Goal: Obtain resource: Download file/media

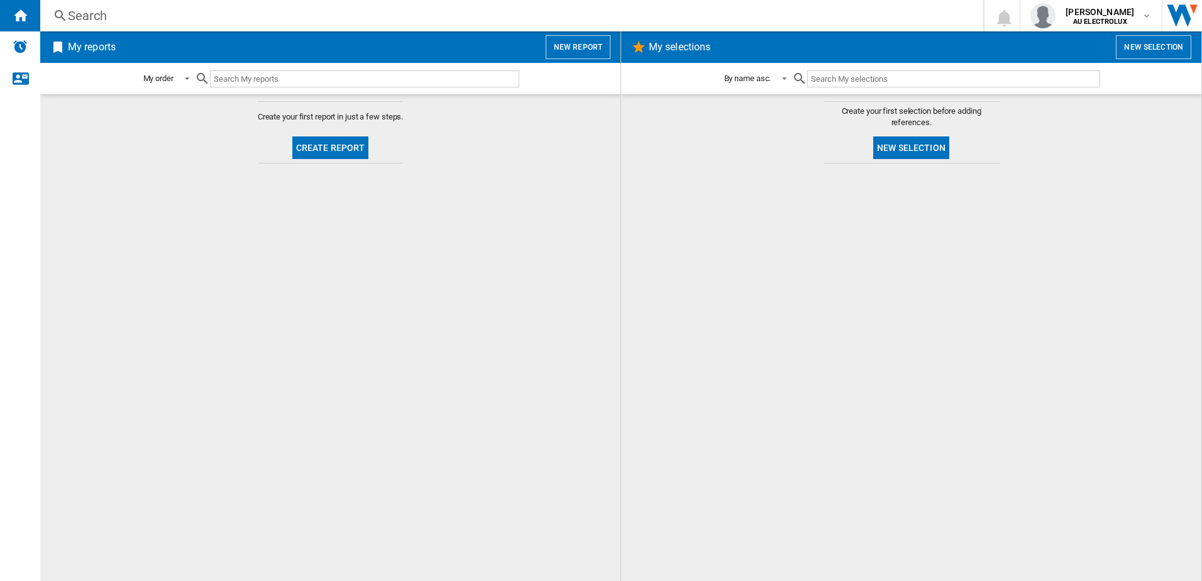
click at [319, 143] on button "Create report" at bounding box center [330, 147] width 77 height 23
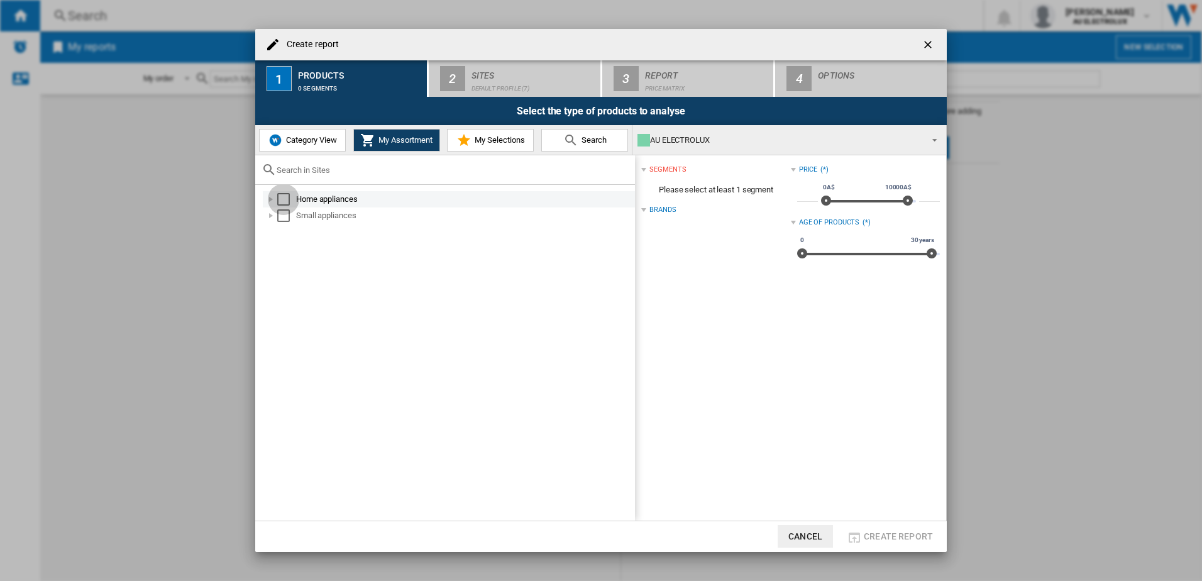
click at [287, 197] on div "Select" at bounding box center [283, 199] width 13 height 13
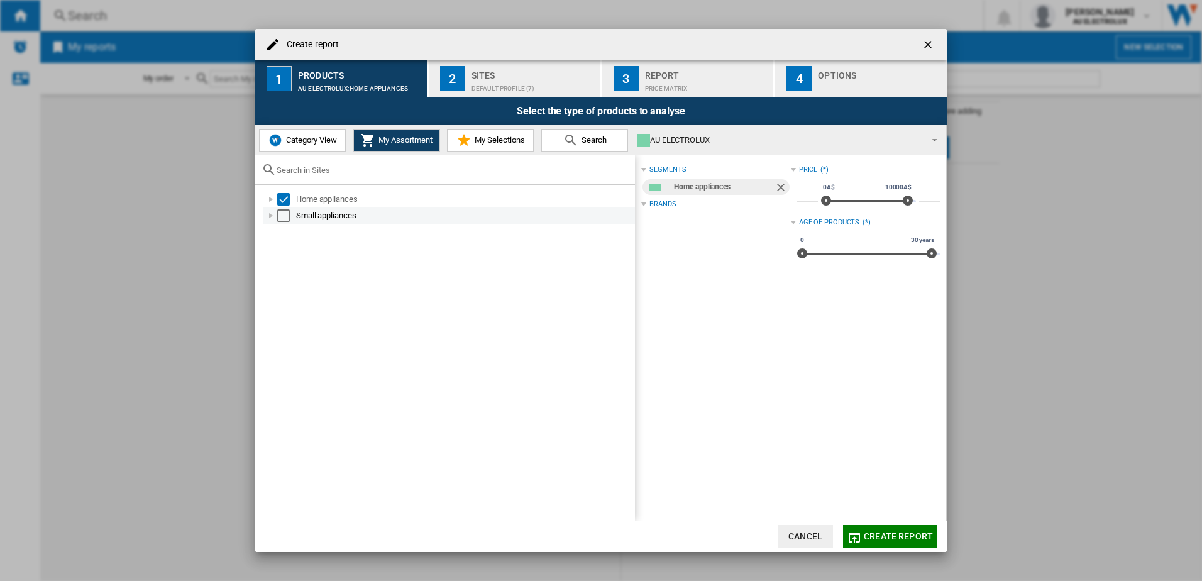
click at [284, 219] on div "Select" at bounding box center [283, 215] width 13 height 13
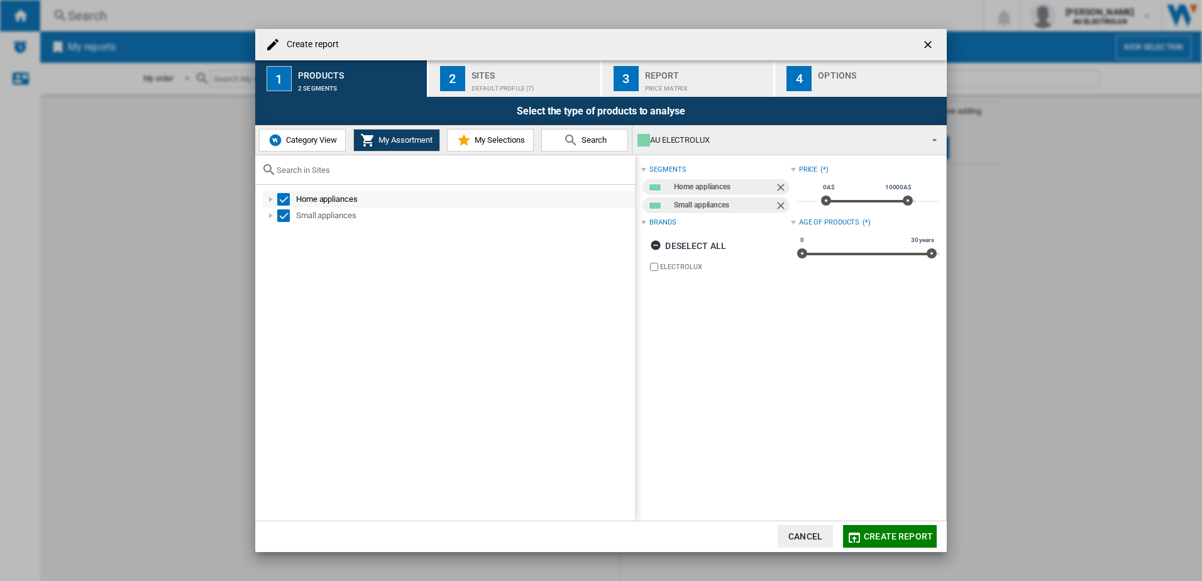
click at [279, 201] on div "Select" at bounding box center [283, 199] width 13 height 13
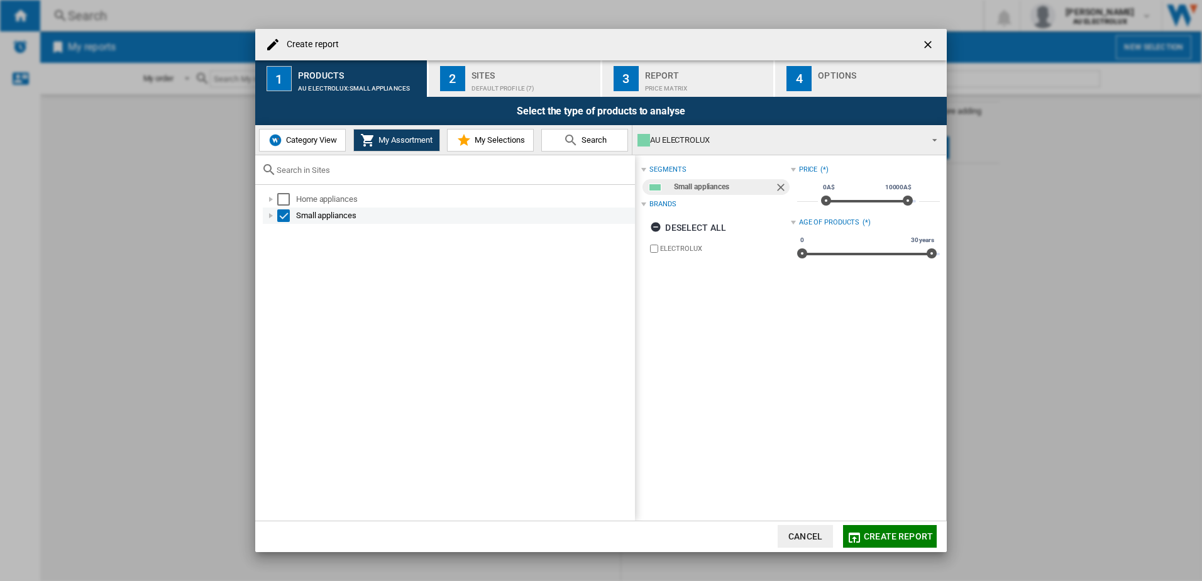
click at [280, 219] on div "Select" at bounding box center [283, 215] width 13 height 13
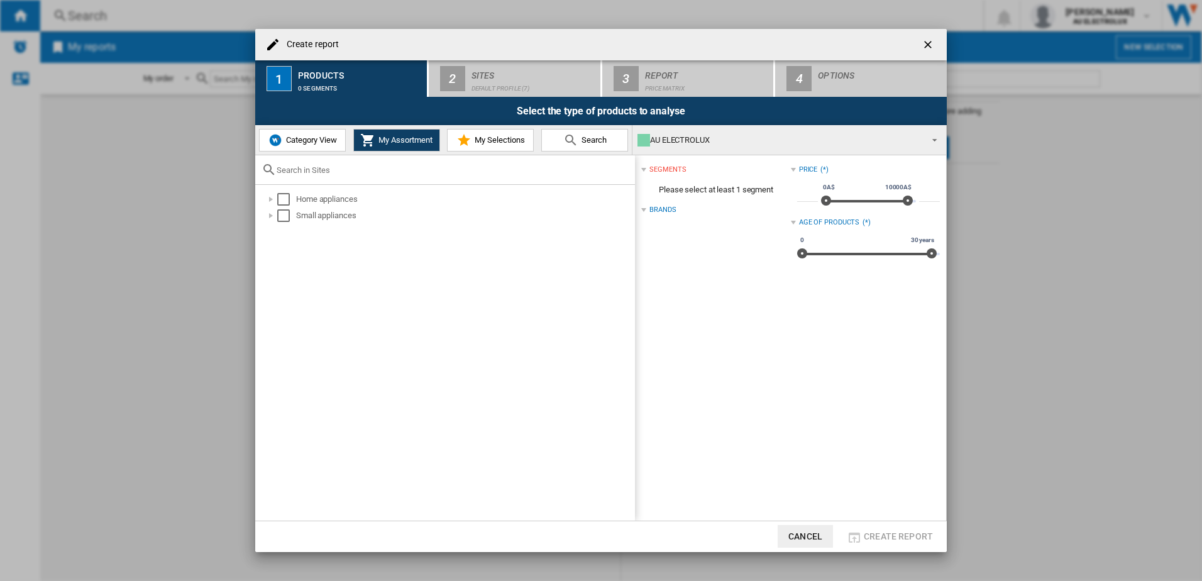
click at [291, 129] on button "Category View" at bounding box center [302, 140] width 87 height 23
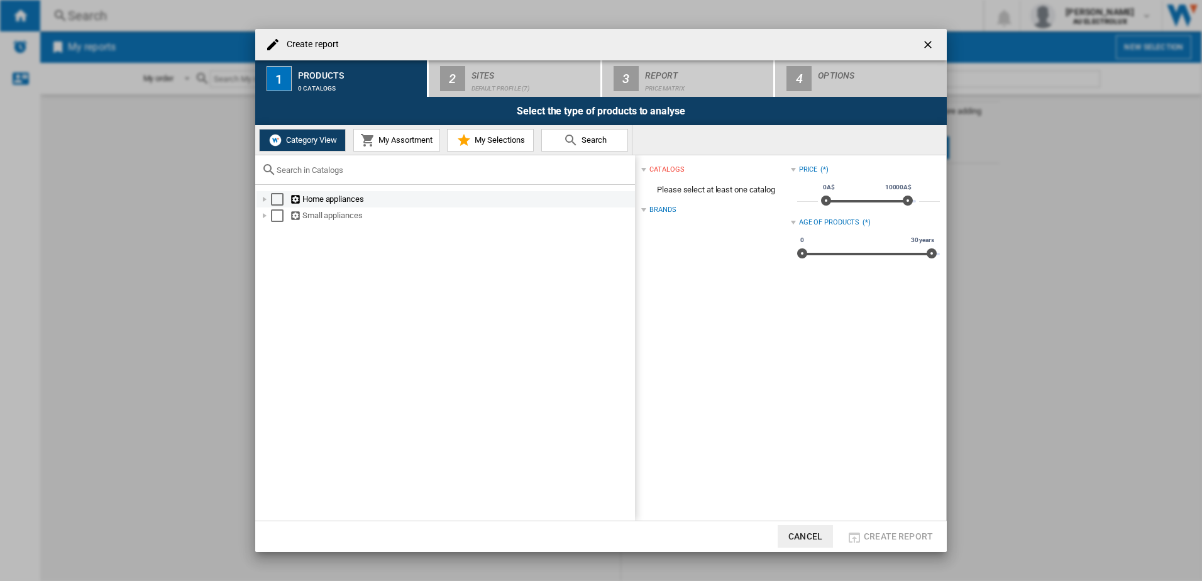
click at [275, 201] on div "Select" at bounding box center [277, 199] width 13 height 13
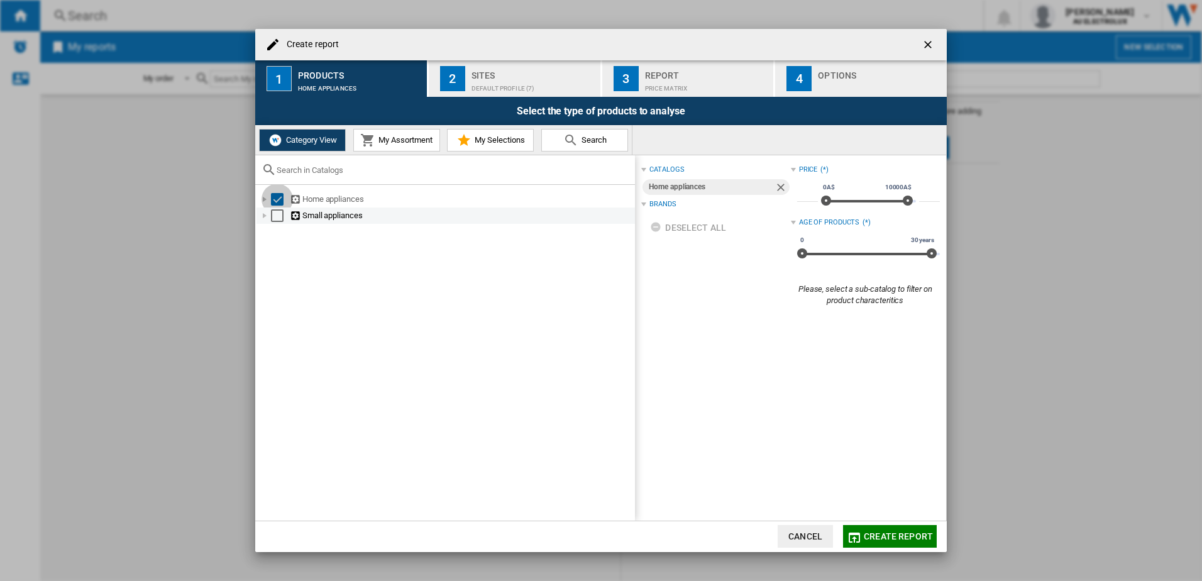
click at [273, 218] on div "Select" at bounding box center [277, 215] width 13 height 13
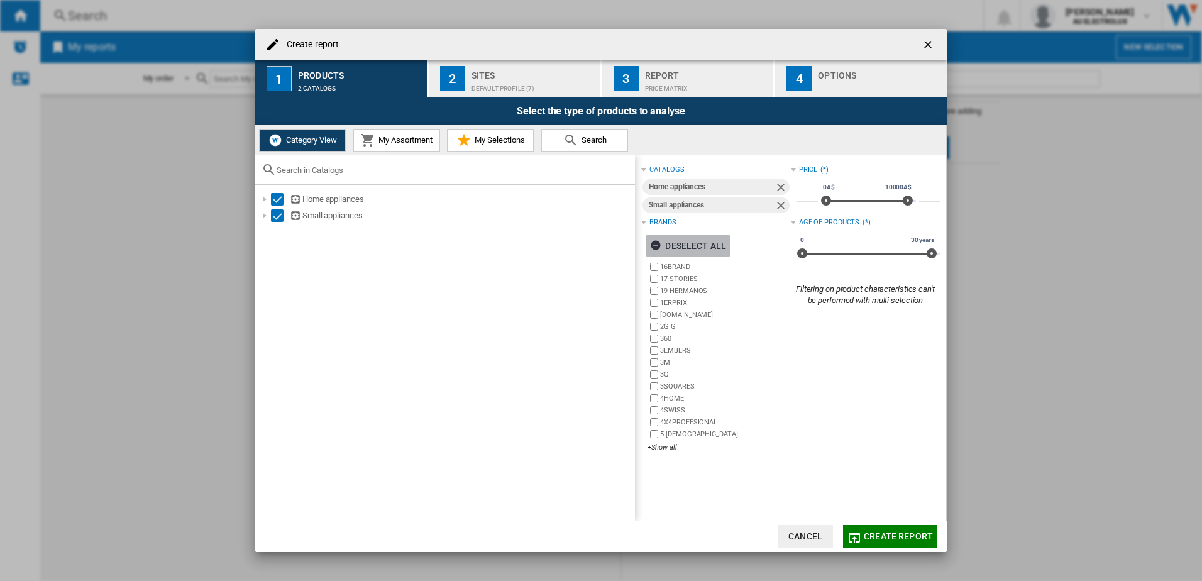
click at [683, 245] on div "Deselect all" at bounding box center [688, 246] width 76 height 23
click at [664, 446] on div "+Show all" at bounding box center [719, 447] width 143 height 9
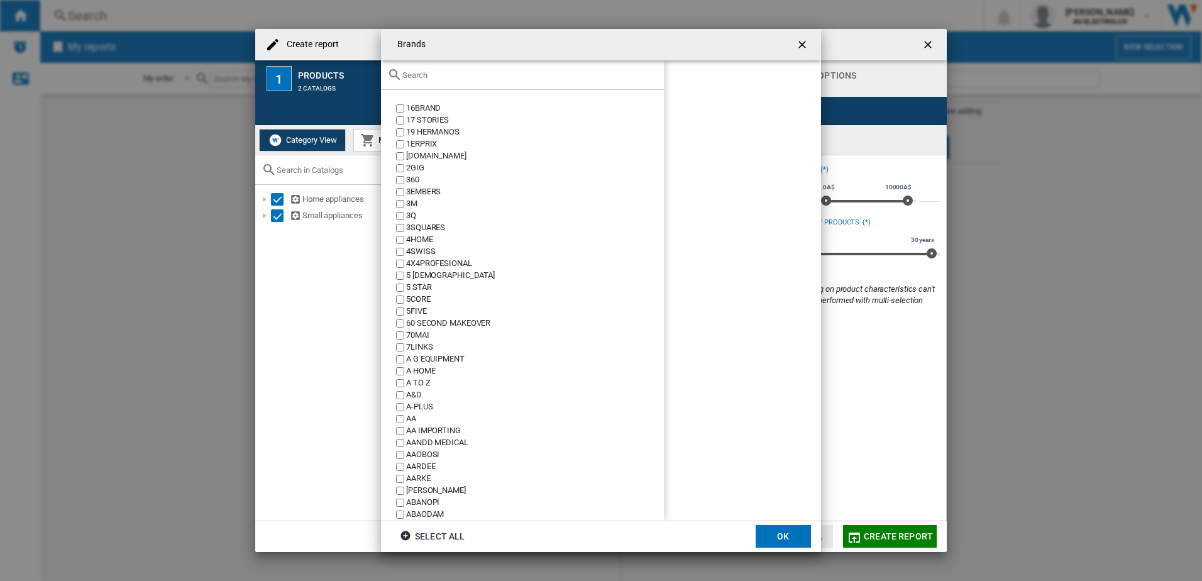
click at [421, 78] on input "text" at bounding box center [529, 74] width 255 height 9
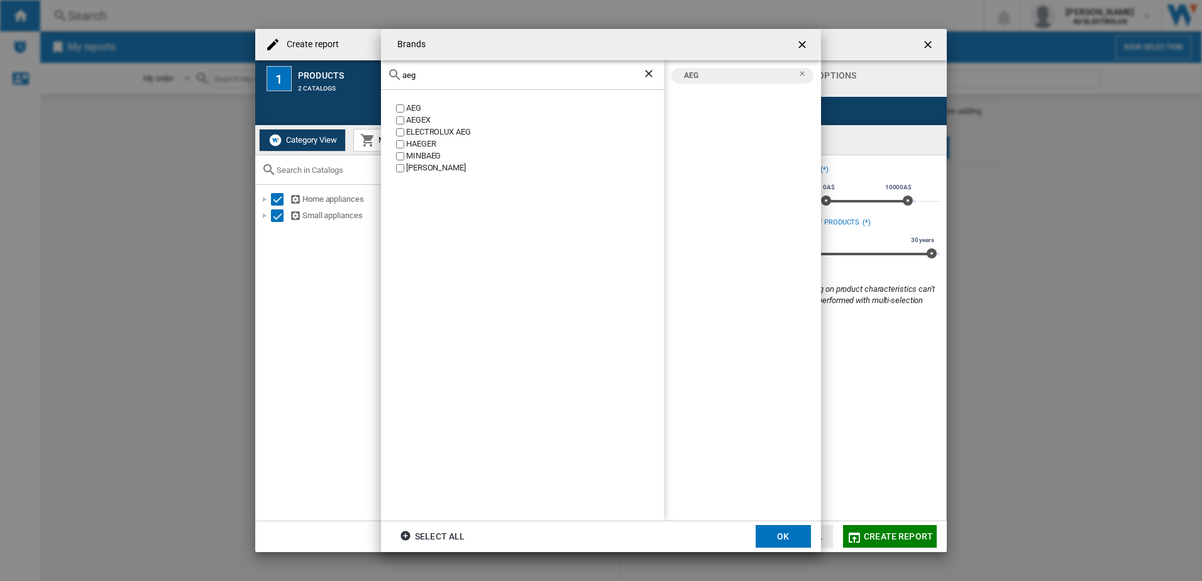
drag, startPoint x: 426, startPoint y: 77, endPoint x: 293, endPoint y: 79, distance: 132.7
click at [293, 79] on div "Brands aeg AEG AEGEX ELECTROLUX AEG [PERSON_NAME] [GEOGRAPHIC_DATA] [PERSON_NAM…" at bounding box center [601, 290] width 1202 height 581
drag, startPoint x: 434, startPoint y: 73, endPoint x: 294, endPoint y: 74, distance: 139.6
click at [294, 74] on div "Brands beko BEKO [GEOGRAPHIC_DATA] [GEOGRAPHIC_DATA] AEG BEKO Select all OK" at bounding box center [601, 290] width 1202 height 581
drag, startPoint x: 429, startPoint y: 77, endPoint x: 323, endPoint y: 70, distance: 105.8
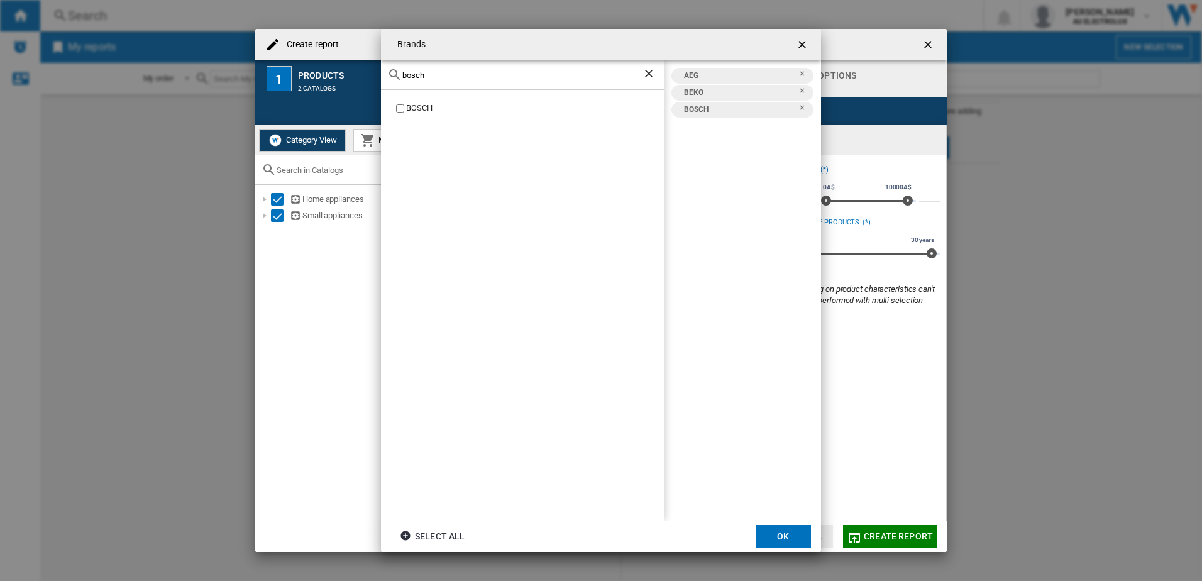
click at [324, 70] on div "Brands bosch BOSCH AEG BEKO BOSCH Select all OK" at bounding box center [601, 290] width 1202 height 581
drag, startPoint x: 338, startPoint y: 77, endPoint x: 252, endPoint y: 58, distance: 88.2
click at [253, 58] on div "Brands electrolux ELECTROLUX ELECTROLUX AEG AEG BEKO BOSCH ELECTROLUX Select al…" at bounding box center [601, 290] width 1202 height 581
drag, startPoint x: 341, startPoint y: 75, endPoint x: 150, endPoint y: 70, distance: 191.8
click at [163, 69] on div "Brands euromaid EUROMAID AEG BEKO BOSCH ELECTROLUX EUROMAID Select all OK" at bounding box center [601, 290] width 1202 height 581
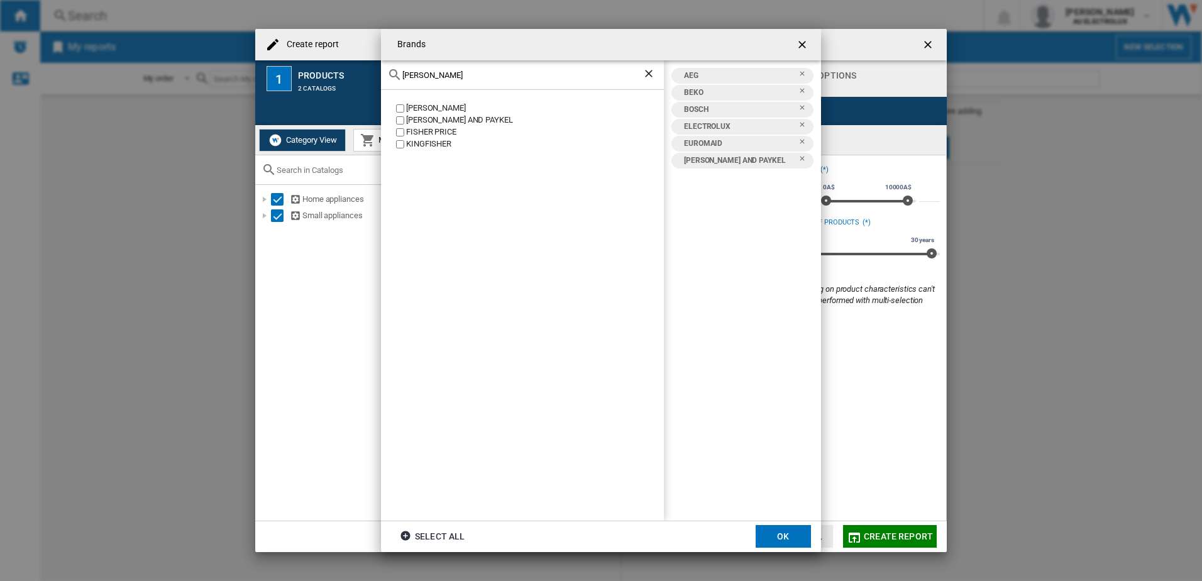
drag, startPoint x: 448, startPoint y: 77, endPoint x: 240, endPoint y: 55, distance: 208.7
click at [241, 54] on div "Brands [PERSON_NAME] [PERSON_NAME] [PERSON_NAME] AND PAYKEL [PERSON_NAME] PRICE…" at bounding box center [601, 290] width 1202 height 581
drag, startPoint x: 333, startPoint y: 80, endPoint x: 230, endPoint y: 53, distance: 106.4
click at [253, 69] on div "Brands haier HAIER AEG BEKO BOSCH ELECTROLUX EUROMAID [PERSON_NAME] AND PAYKEL …" at bounding box center [601, 290] width 1202 height 581
drag, startPoint x: 441, startPoint y: 79, endPoint x: 258, endPoint y: 63, distance: 184.3
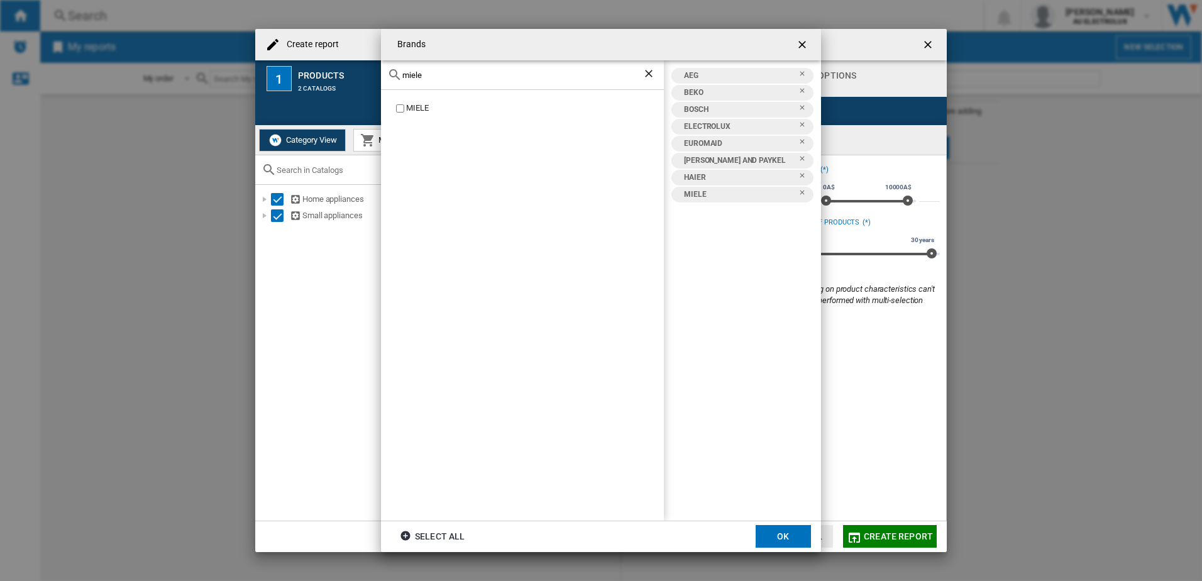
click at [272, 62] on div "Brands miele [GEOGRAPHIC_DATA] AEG BEKO BOSCH ELECTROLUX EUROMAID [PERSON_NAME]…" at bounding box center [601, 290] width 1202 height 581
drag, startPoint x: 347, startPoint y: 73, endPoint x: 270, endPoint y: 66, distance: 77.7
click at [270, 66] on div "Brands [PERSON_NAME] [PERSON_NAME] AEG BEKO BOSCH ELECTROLUX EUROMAID [PERSON_N…" at bounding box center [601, 290] width 1202 height 581
drag, startPoint x: 483, startPoint y: 72, endPoint x: 242, endPoint y: 78, distance: 240.9
click at [242, 78] on div "Brands panasonic PANASONIC AEG BEKO BOSCH ELECTROLUX EUROMAID [PERSON_NAME] AND…" at bounding box center [601, 290] width 1202 height 581
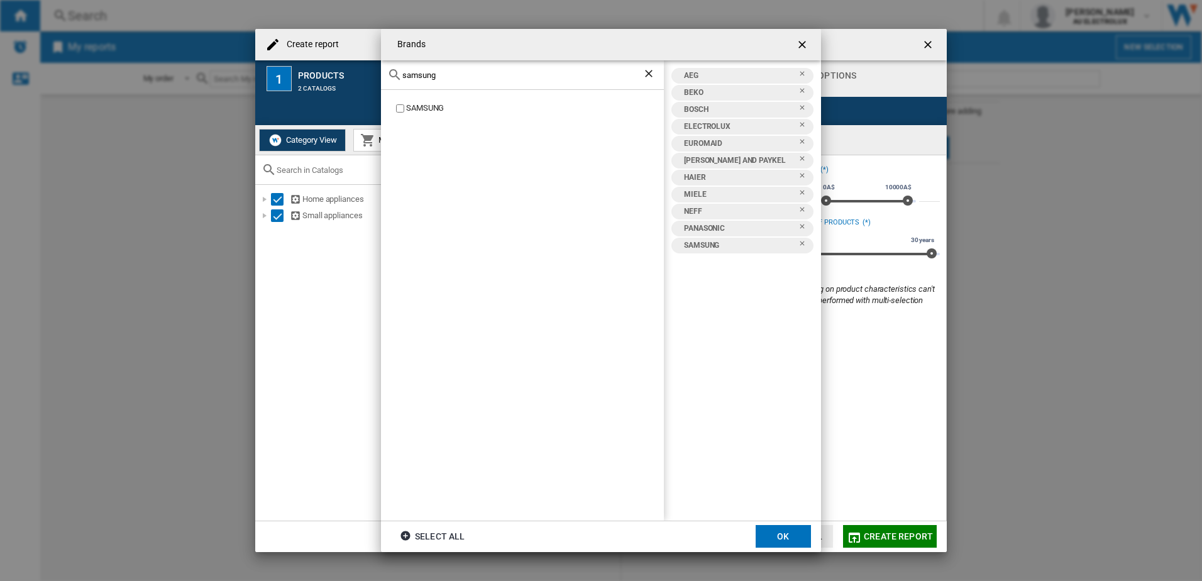
drag, startPoint x: 477, startPoint y: 75, endPoint x: 287, endPoint y: 66, distance: 190.1
click at [287, 66] on div "Brands samsung SAMSUNG AEG BEKO BOSCH ELECTROLUX EUROMAID [PERSON_NAME] AND PAY…" at bounding box center [601, 290] width 1202 height 581
drag, startPoint x: 410, startPoint y: 68, endPoint x: 310, endPoint y: 64, distance: 100.1
click at [314, 64] on div "Brands westinghouse [GEOGRAPHIC_DATA] [GEOGRAPHIC_DATA] AEG BEKO BOSCH ELECTROL…" at bounding box center [601, 290] width 1202 height 581
click at [396, 108] on label "WHIRLPOOL" at bounding box center [529, 108] width 270 height 12
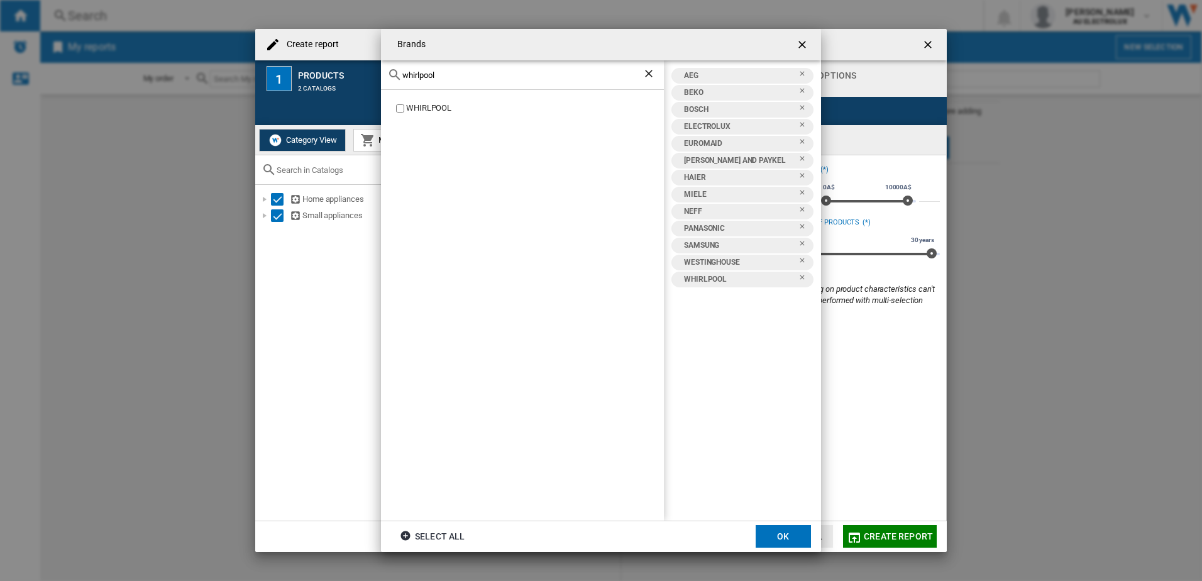
drag, startPoint x: 455, startPoint y: 72, endPoint x: 236, endPoint y: 77, distance: 218.2
click at [243, 78] on div "Brands whirlpool WHIRLPOOL AEG BEKO BOSCH ELECTROLUX EUROMAID [PERSON_NAME] AND…" at bounding box center [601, 290] width 1202 height 581
drag, startPoint x: 376, startPoint y: 75, endPoint x: 253, endPoint y: 55, distance: 124.2
click at [259, 57] on div "Brands smeg SMEG AEG BEKO BOSCH ELECTROLUX EUROMAID [PERSON_NAME] AND PAYKEL HA…" at bounding box center [601, 290] width 1202 height 581
drag, startPoint x: 395, startPoint y: 72, endPoint x: 285, endPoint y: 53, distance: 111.6
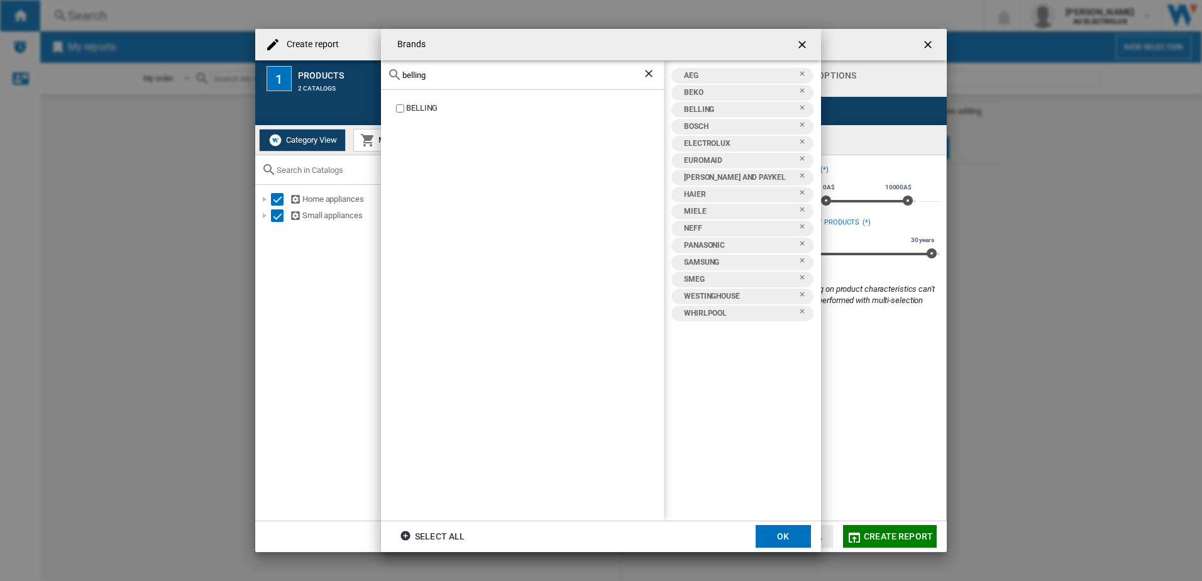
click at [285, 53] on div "Brands [GEOGRAPHIC_DATA] [GEOGRAPHIC_DATA] AEG BEKO [GEOGRAPHIC_DATA] BOSCH ELE…" at bounding box center [601, 290] width 1202 height 581
click at [400, 113] on label "ROBINHOOD" at bounding box center [529, 108] width 270 height 12
drag, startPoint x: 338, startPoint y: 84, endPoint x: 154, endPoint y: 98, distance: 184.8
click at [154, 98] on div "Brands robinhood ROBINHOOD AEG BEKO [GEOGRAPHIC_DATA] BOSCH ELECTROLUX EUROMAID…" at bounding box center [601, 290] width 1202 height 581
type input "sirius"
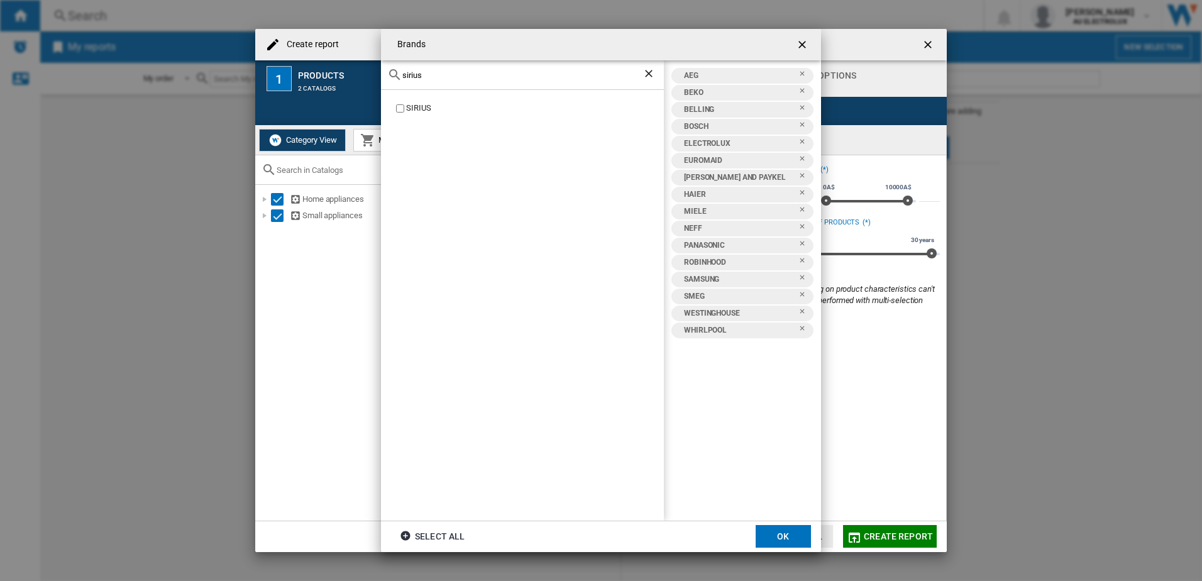
click at [395, 108] on label "SIRIUS" at bounding box center [529, 108] width 270 height 12
drag, startPoint x: 445, startPoint y: 84, endPoint x: 230, endPoint y: 69, distance: 215.5
click at [231, 70] on div "Brands sirius SIRIUS AEG BEKO [GEOGRAPHIC_DATA] BOSCH ELECTROLUX EUROMAID [PERS…" at bounding box center [601, 290] width 1202 height 581
drag, startPoint x: 443, startPoint y: 78, endPoint x: 243, endPoint y: 70, distance: 200.1
click at [267, 70] on div "Brands sirius SIRIUS AEG BEKO [GEOGRAPHIC_DATA] BOSCH ELECTROLUX EUROMAID [PERS…" at bounding box center [601, 290] width 1202 height 581
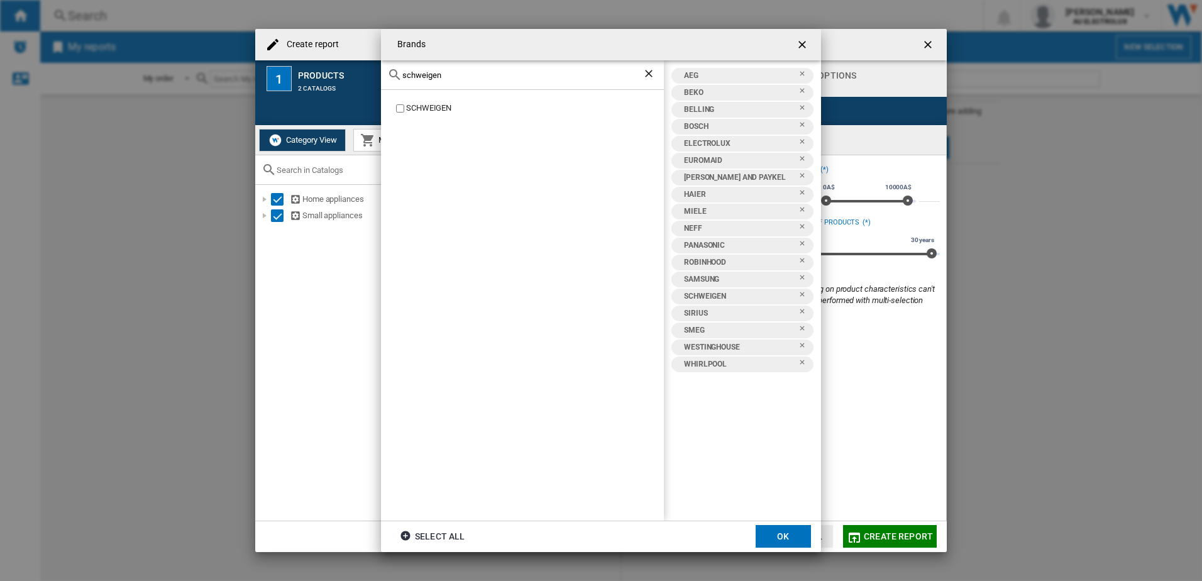
drag, startPoint x: 467, startPoint y: 76, endPoint x: 293, endPoint y: 75, distance: 174.2
click at [293, 75] on div "Brands schweigen SCHWEIGEN AEG BEKO [GEOGRAPHIC_DATA] BOSCH ELECTROLUX EUROMAID…" at bounding box center [601, 290] width 1202 height 581
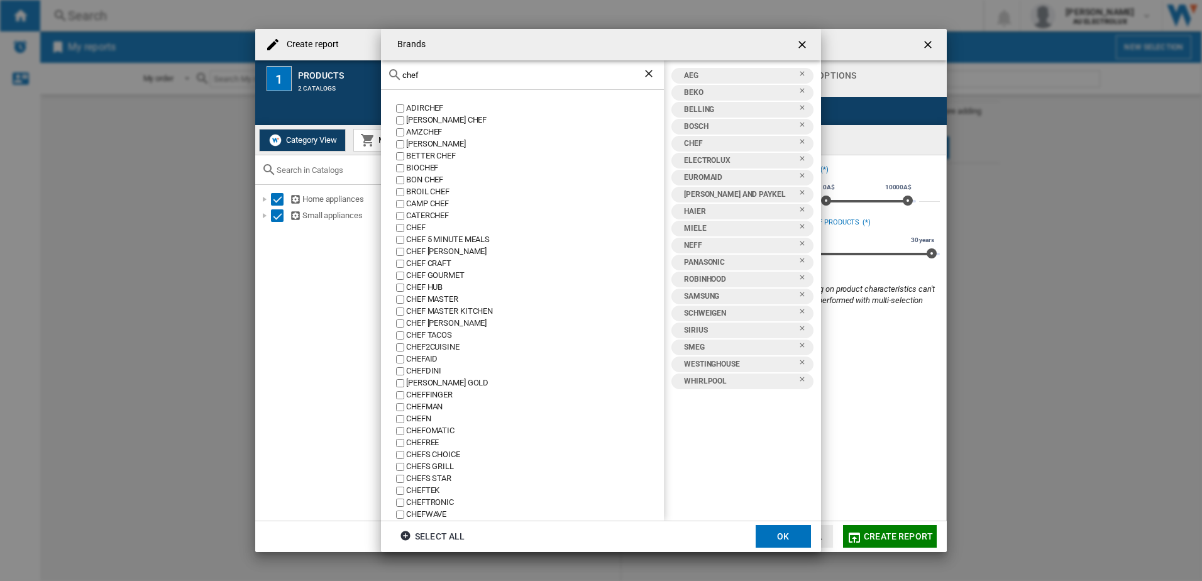
drag, startPoint x: 332, startPoint y: 95, endPoint x: 272, endPoint y: 102, distance: 60.1
click at [274, 102] on div "Brands chef ADIRCHEF [PERSON_NAME] CHEF AMZCHEF [PERSON_NAME] BETTER CHEF BIOCH…" at bounding box center [601, 290] width 1202 height 581
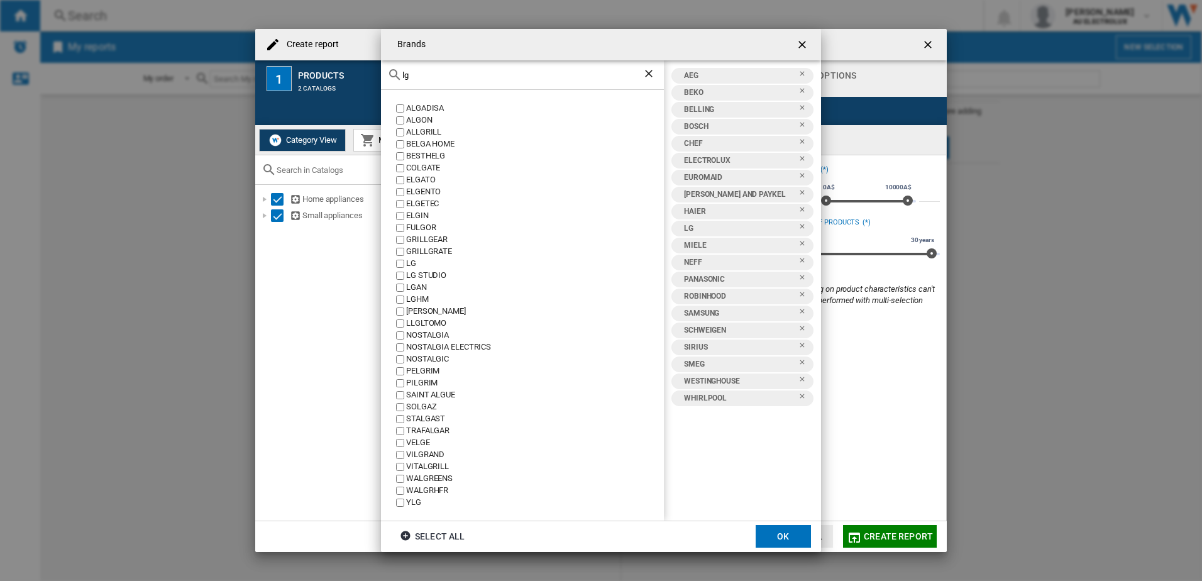
drag, startPoint x: 392, startPoint y: 77, endPoint x: 332, endPoint y: 71, distance: 60.1
click at [336, 74] on div "Brands lg [GEOGRAPHIC_DATA] ALGON ALLGRILL [GEOGRAPHIC_DATA] HOME BESTHELG [GEO…" at bounding box center [601, 290] width 1202 height 581
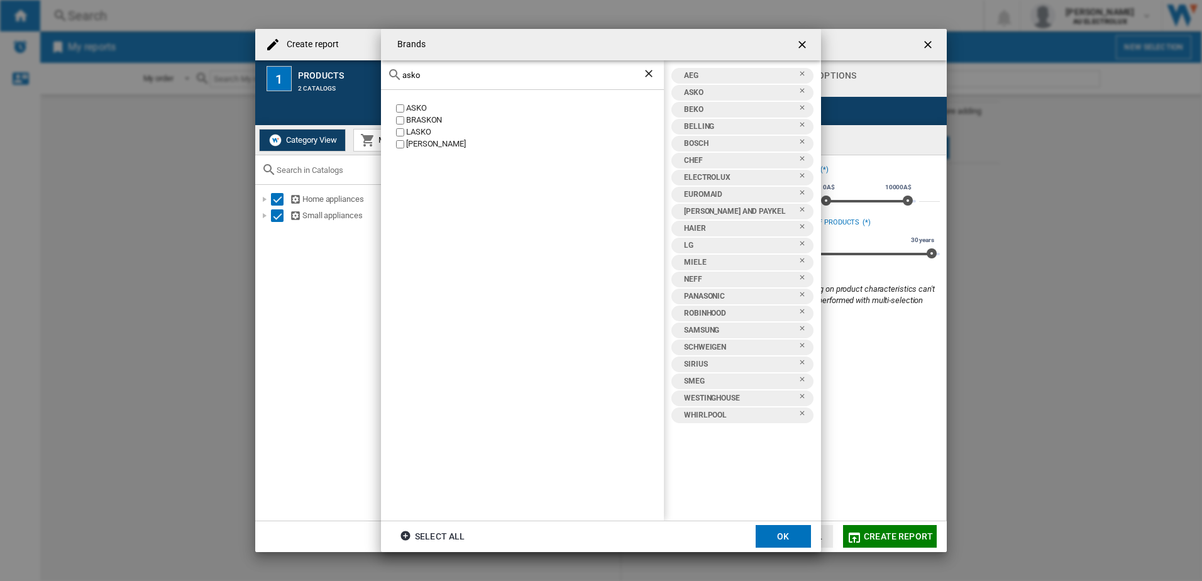
drag, startPoint x: 453, startPoint y: 78, endPoint x: 282, endPoint y: 84, distance: 170.5
click at [283, 84] on div "Brands asko ASKO [GEOGRAPHIC_DATA] LASKO [GEOGRAPHIC_DATA] AEG ASKO BEKO [GEOGR…" at bounding box center [601, 290] width 1202 height 581
drag, startPoint x: 388, startPoint y: 73, endPoint x: 314, endPoint y: 73, distance: 74.2
click at [316, 71] on div "Brands falcon FALCON IFFALCON AEG ASKO BEKO [GEOGRAPHIC_DATA] BOSCH CHEF ELECTR…" at bounding box center [601, 290] width 1202 height 581
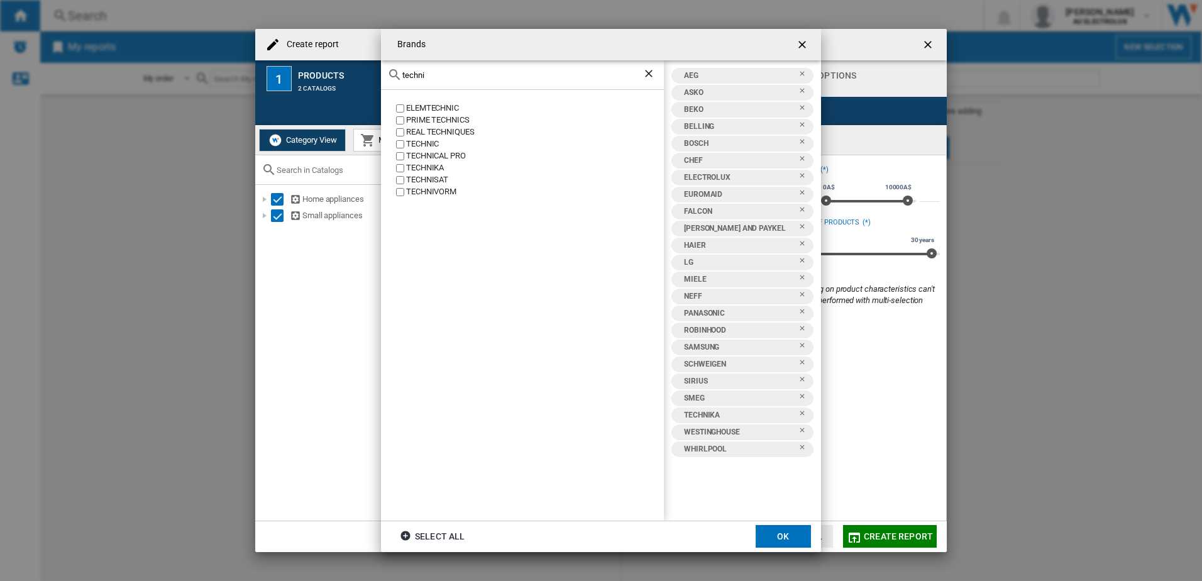
drag, startPoint x: 379, startPoint y: 77, endPoint x: 306, endPoint y: 62, distance: 73.9
click at [306, 62] on div "Brands techni ELEMTECHNIC PRIME TECHNICS REAL TECHNIQUES TECHNIC TECHNICAL PRO …" at bounding box center [601, 290] width 1202 height 581
type input "omega"
click at [787, 533] on button "OK" at bounding box center [783, 536] width 55 height 23
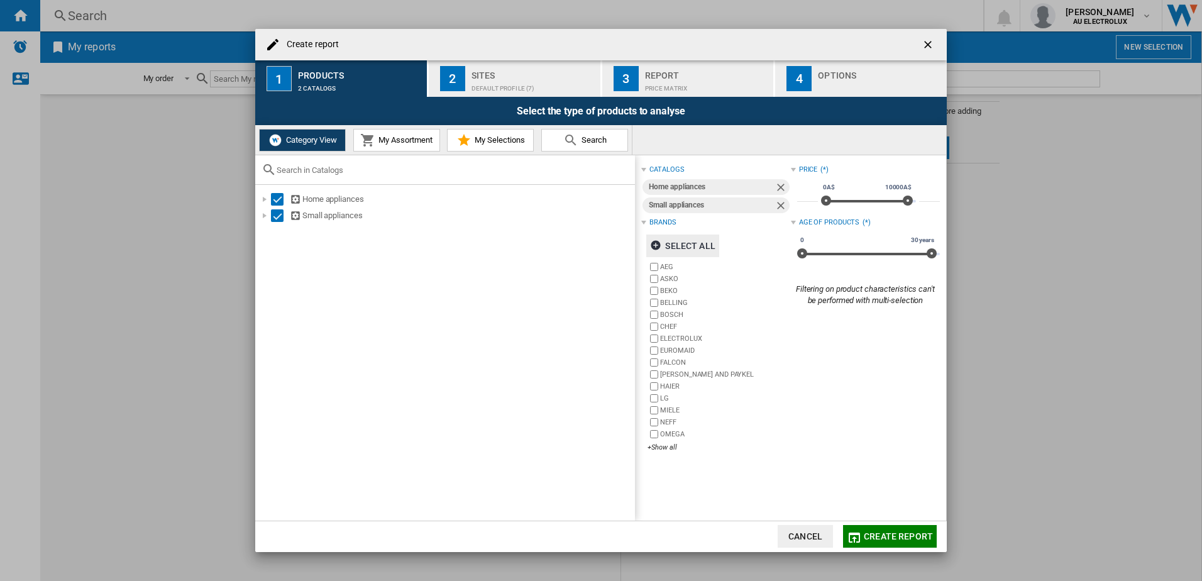
click at [472, 87] on div "Default profile (7)" at bounding box center [534, 85] width 124 height 13
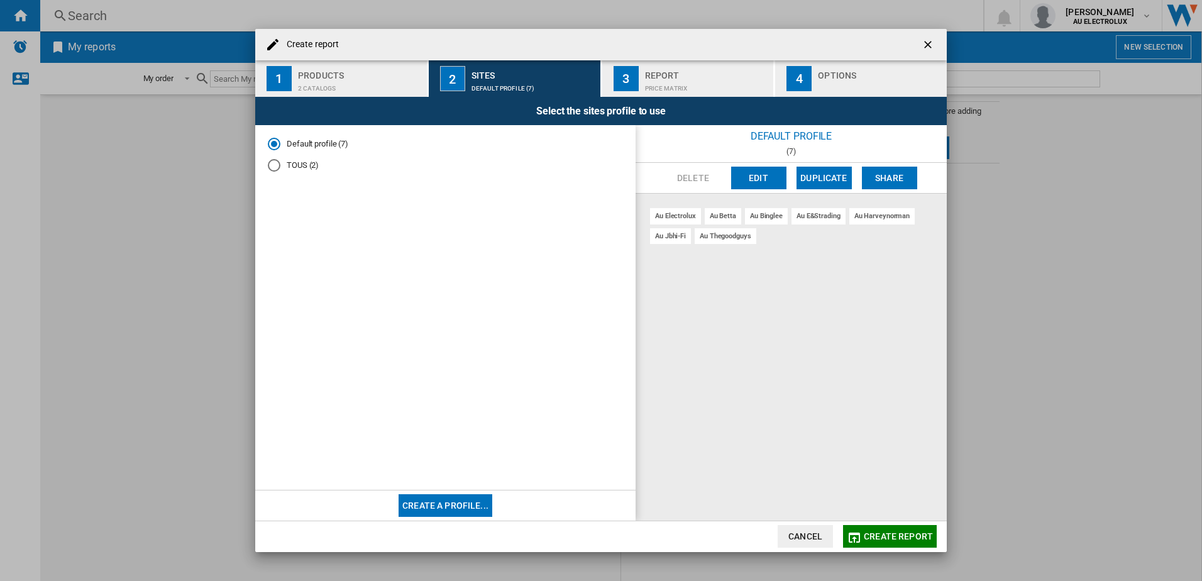
click at [750, 181] on button "Edit" at bounding box center [758, 178] width 55 height 23
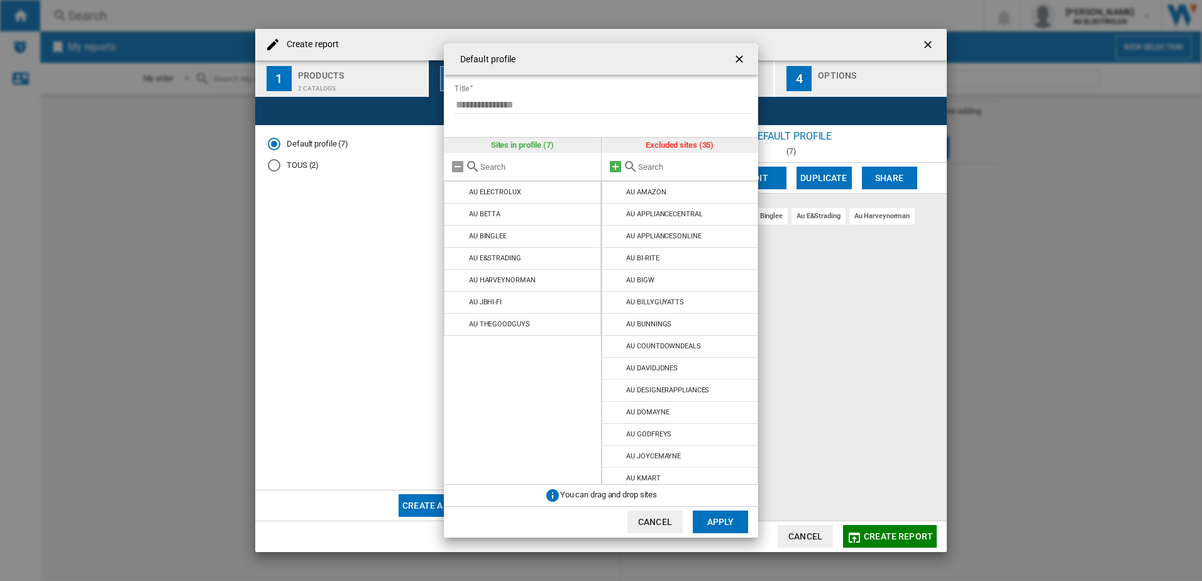
click at [615, 168] on md-icon at bounding box center [615, 166] width 15 height 15
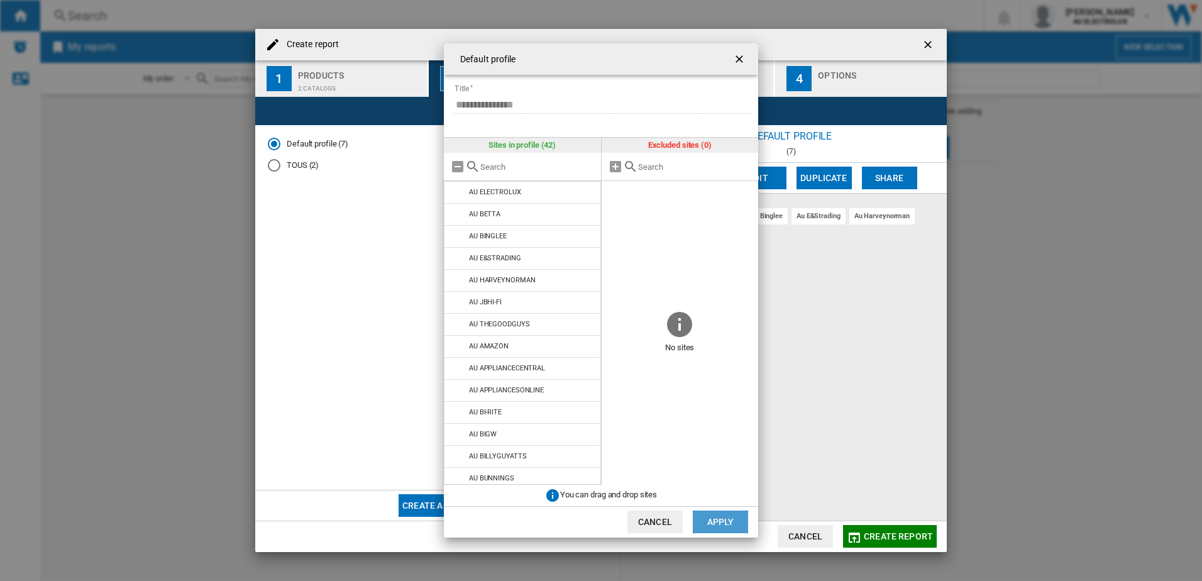
click at [717, 521] on button "Apply" at bounding box center [720, 522] width 55 height 23
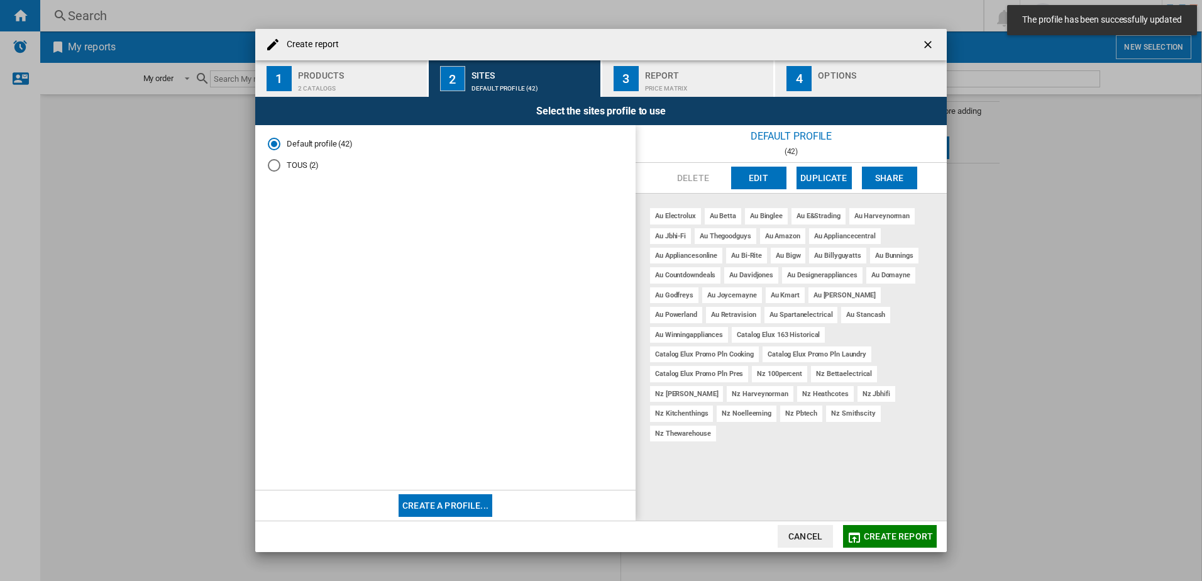
click at [664, 84] on div "Price Matrix" at bounding box center [707, 85] width 124 height 13
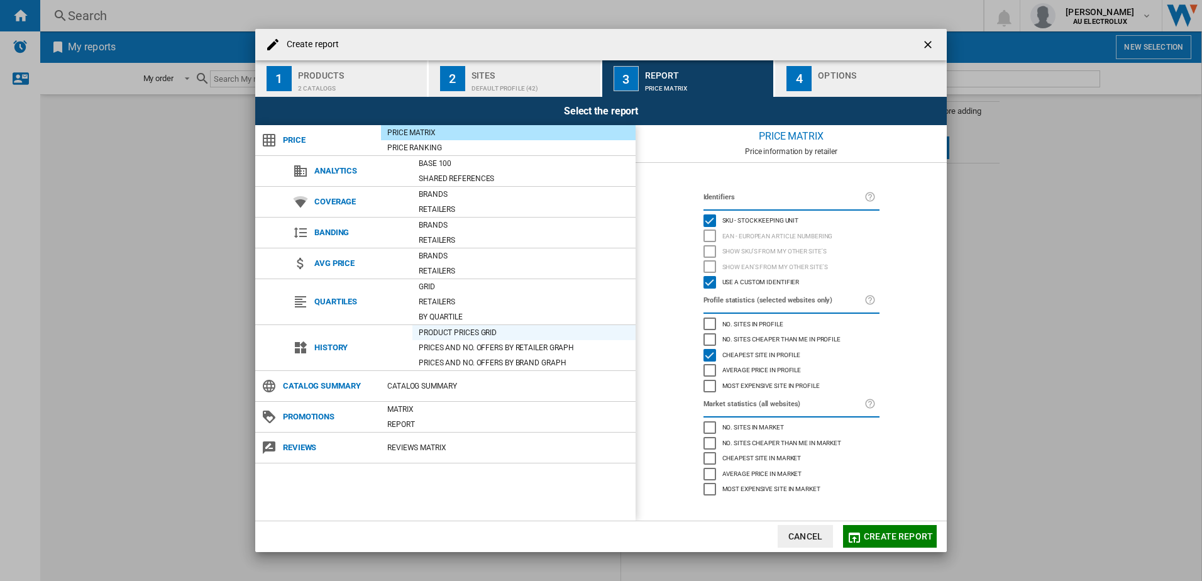
click at [465, 329] on div "Product prices grid" at bounding box center [523, 332] width 223 height 13
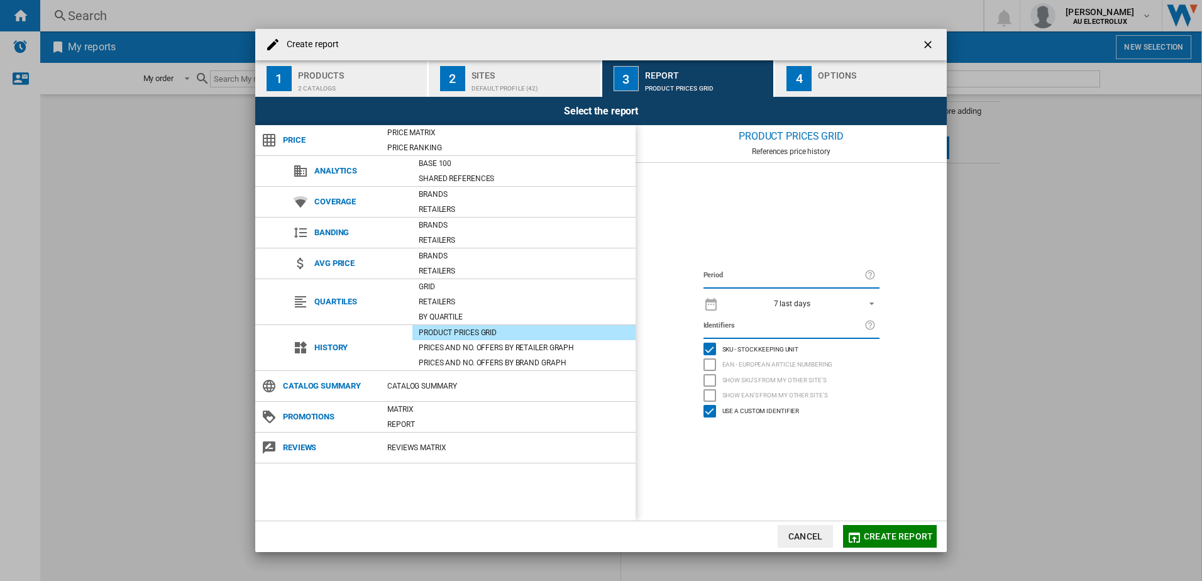
click at [870, 302] on span "REPORTS.WIZARD.STEPS.REPORT.STEPS.REPORT_OPTIONS.PERIOD: 7 last days" at bounding box center [868, 302] width 15 height 11
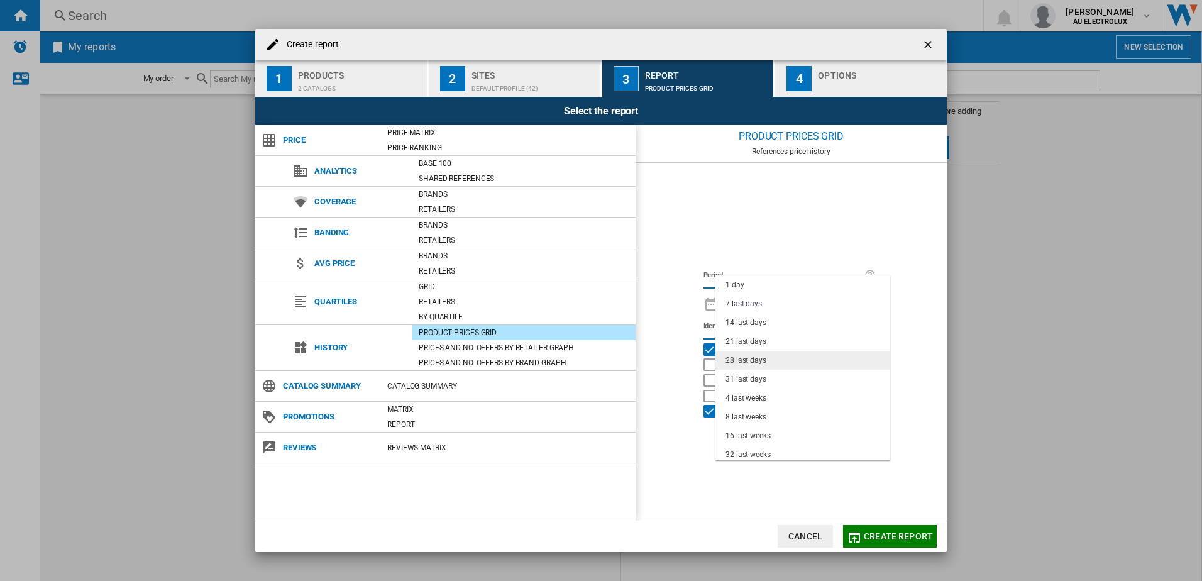
scroll to position [79, 0]
click at [752, 446] on div "18 last months" at bounding box center [751, 451] width 51 height 11
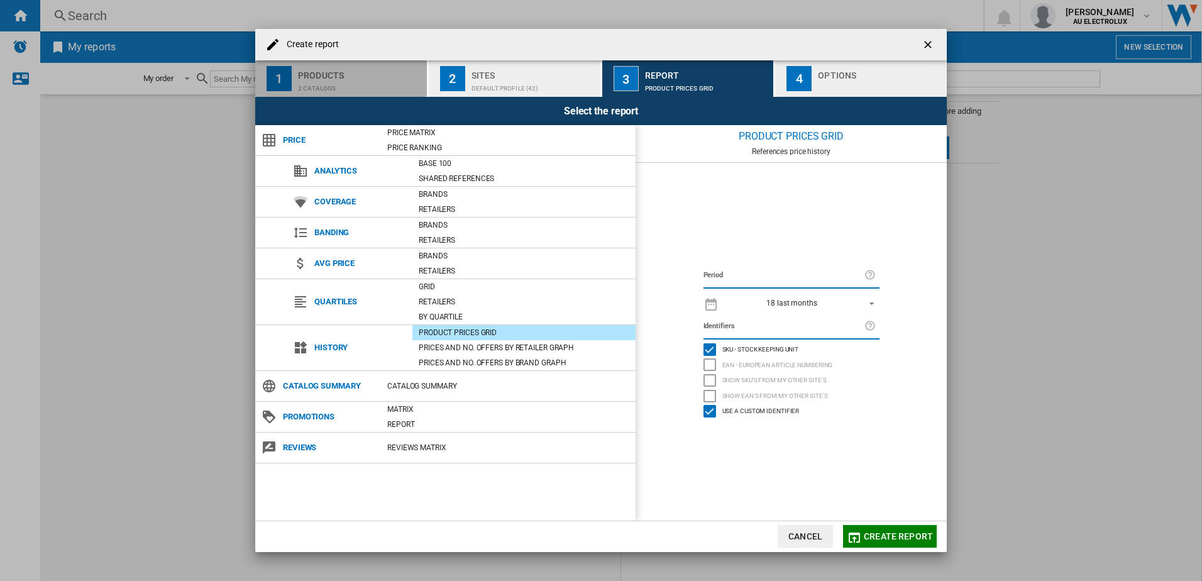
click at [340, 78] on div "Products" at bounding box center [360, 71] width 124 height 13
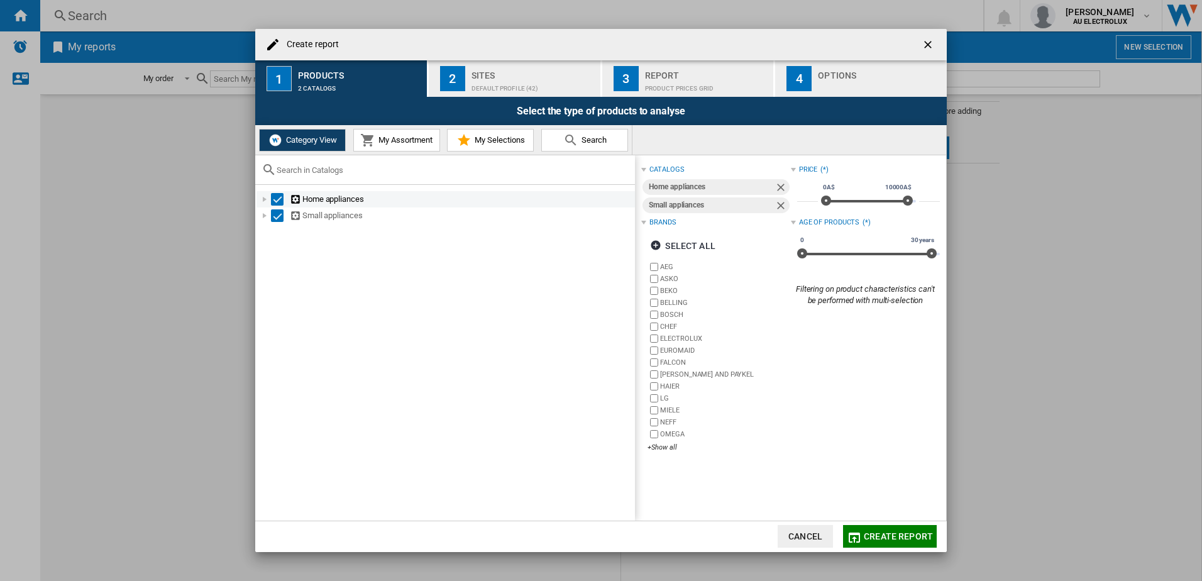
click at [264, 202] on div at bounding box center [264, 199] width 13 height 13
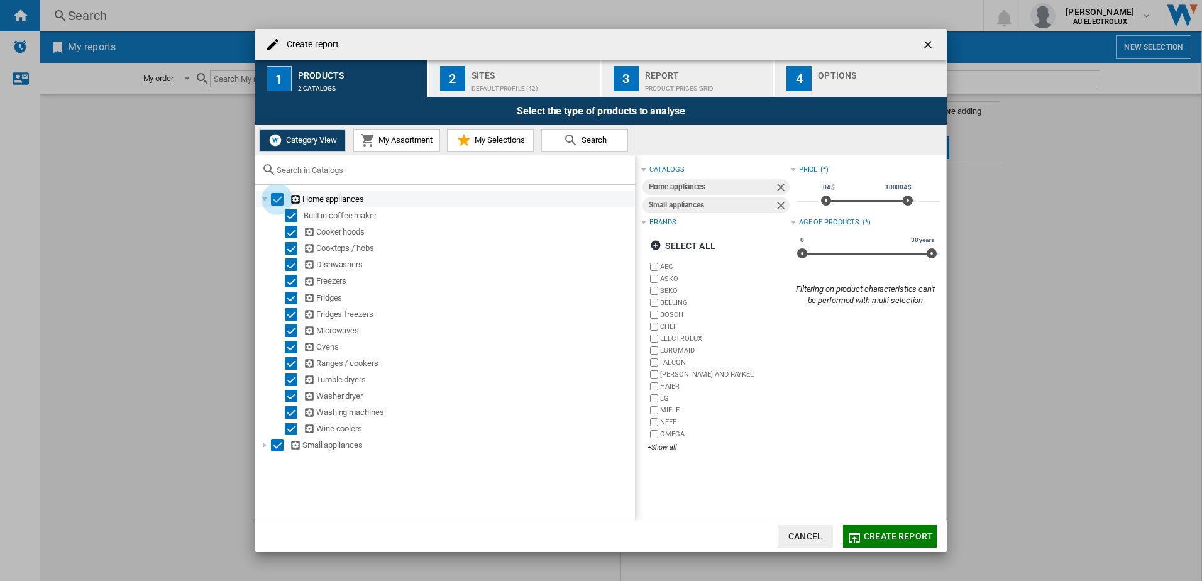
click at [277, 199] on div "Select" at bounding box center [277, 199] width 13 height 13
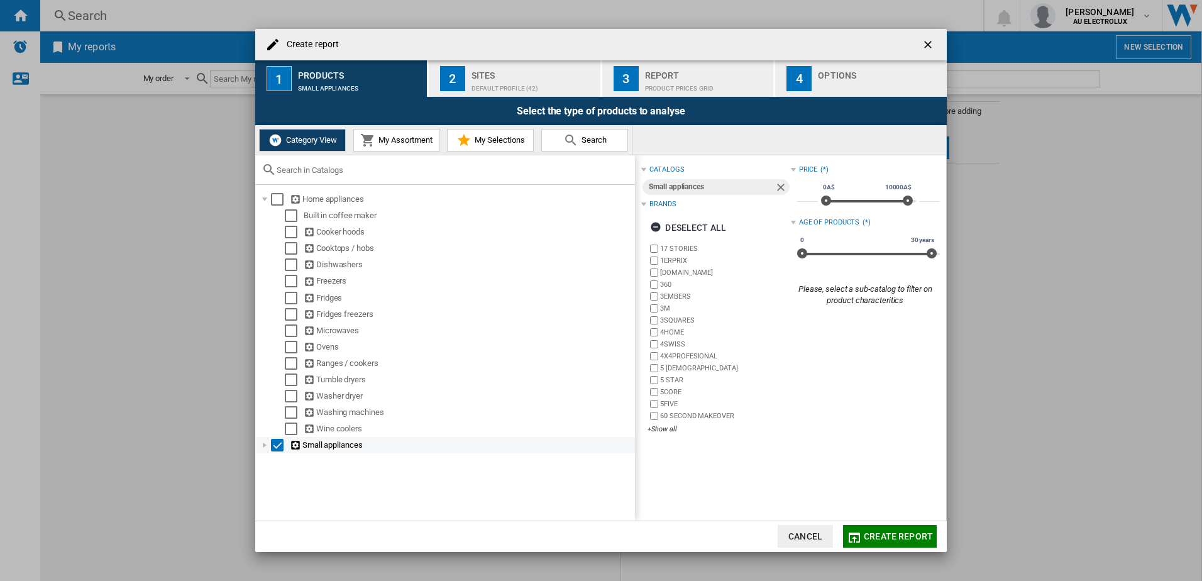
click at [279, 445] on div "Select" at bounding box center [277, 445] width 13 height 13
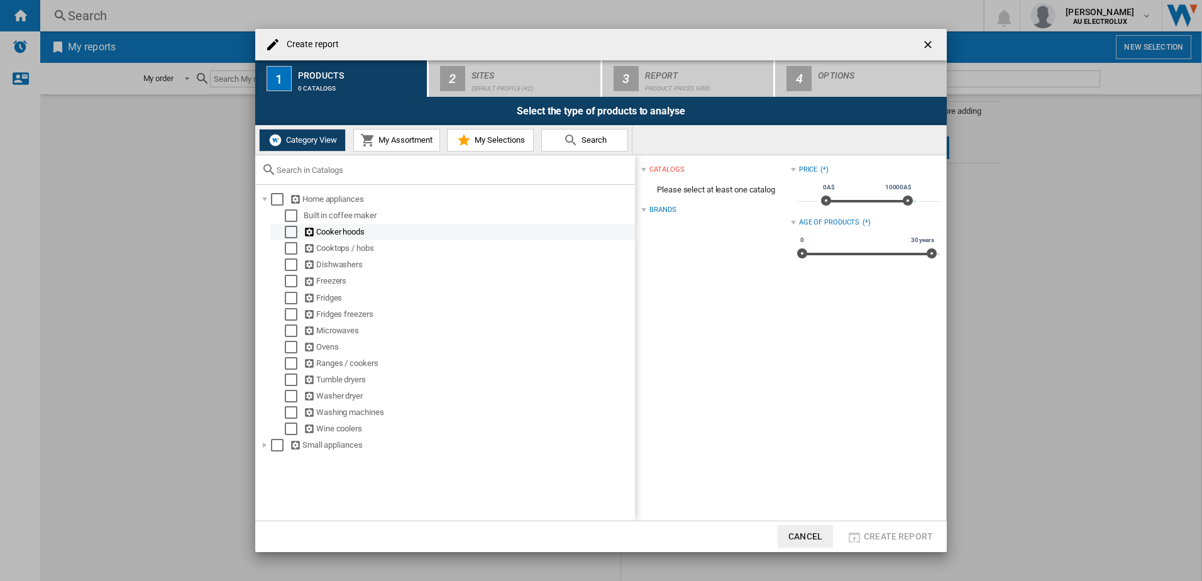
click at [293, 232] on div "Select" at bounding box center [291, 232] width 13 height 13
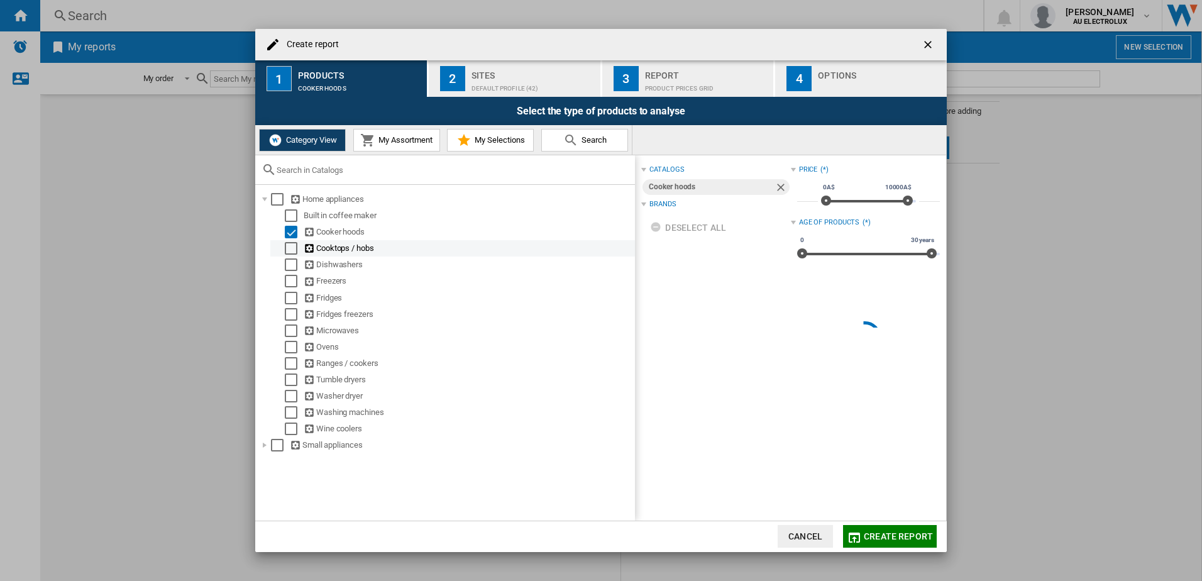
click at [292, 245] on div "Select" at bounding box center [291, 248] width 13 height 13
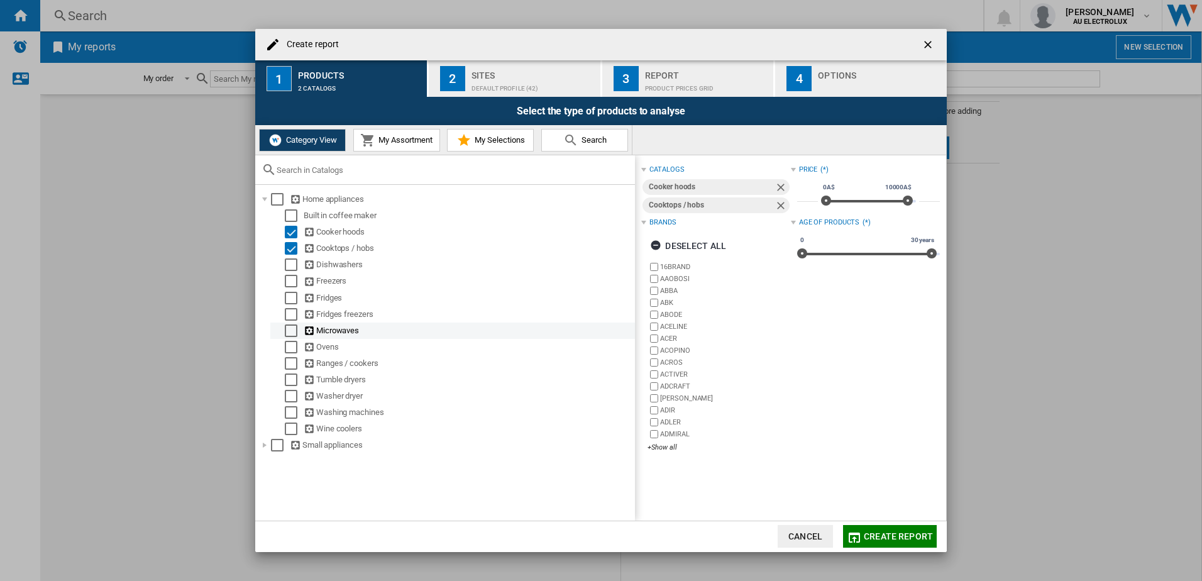
click at [291, 332] on div "Select" at bounding box center [291, 330] width 13 height 13
click at [291, 349] on div "Select" at bounding box center [291, 347] width 13 height 13
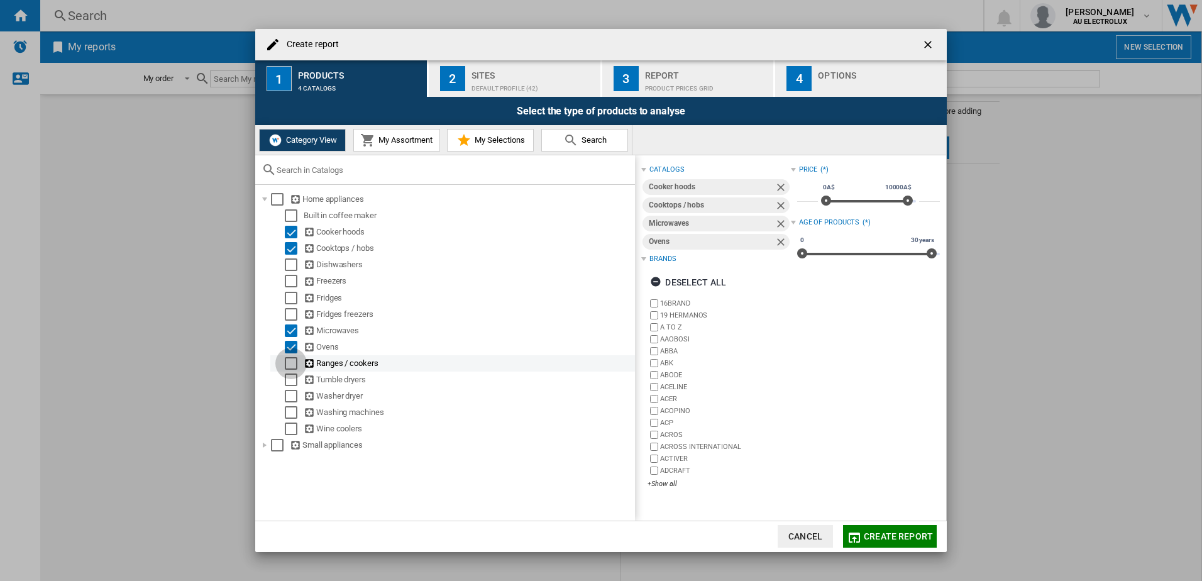
click at [287, 365] on div "Select" at bounding box center [291, 363] width 13 height 13
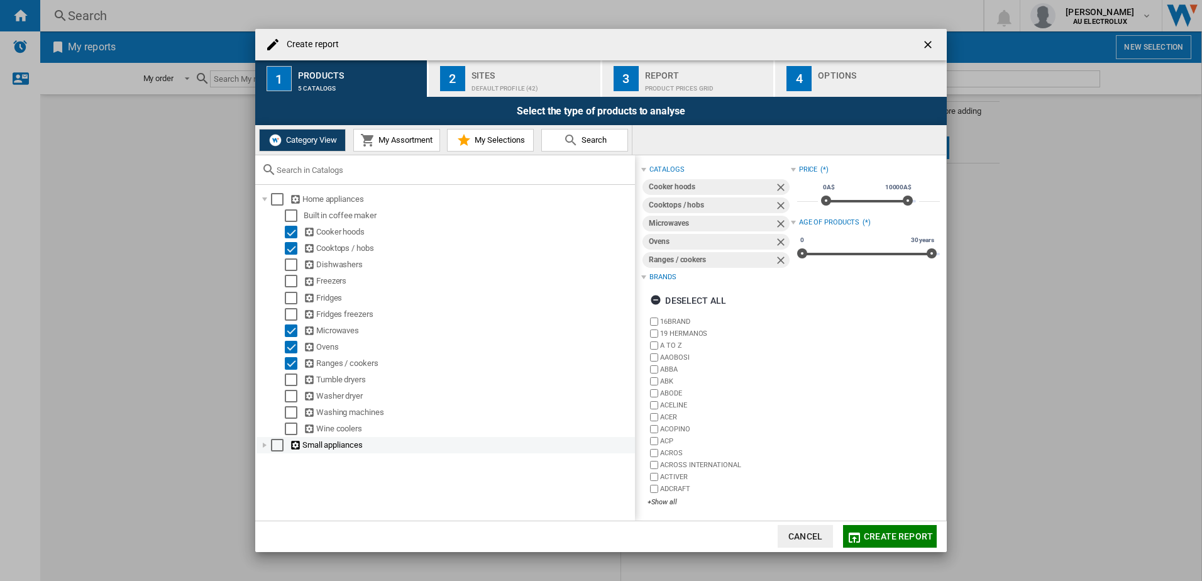
click at [267, 445] on div at bounding box center [264, 445] width 13 height 13
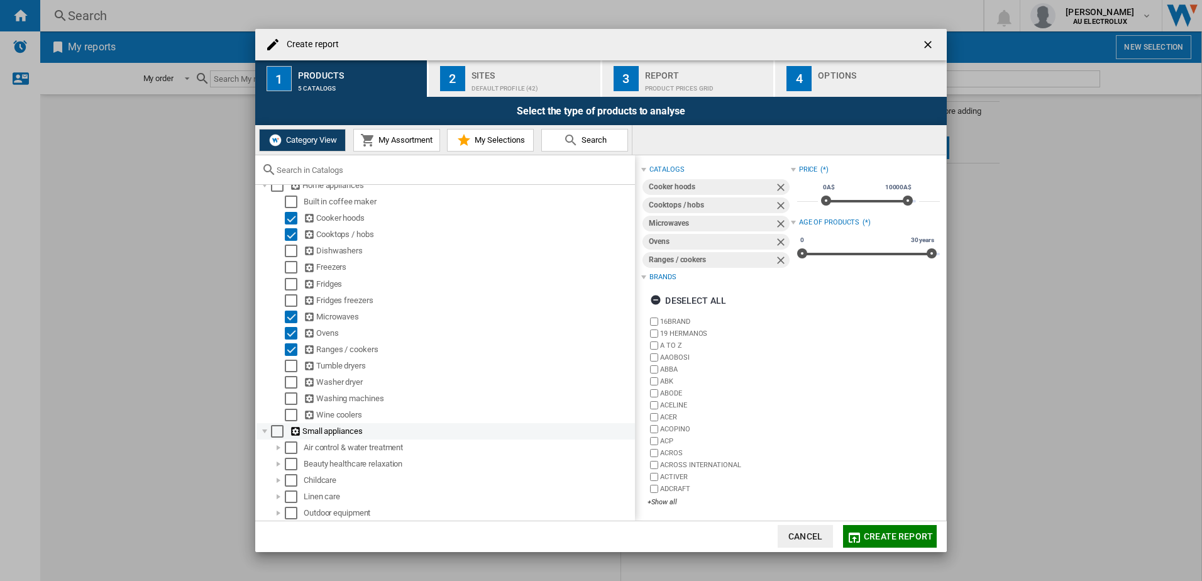
scroll to position [0, 0]
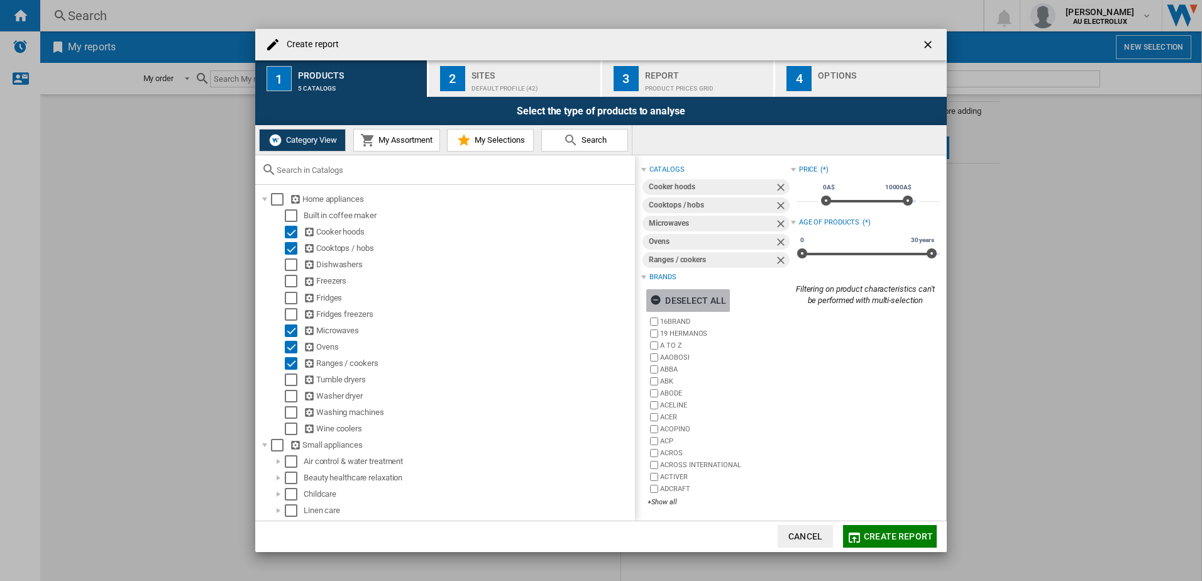
drag, startPoint x: 368, startPoint y: 234, endPoint x: 687, endPoint y: 297, distance: 325.1
click at [687, 297] on div "Deselect all" at bounding box center [688, 300] width 76 height 23
click at [666, 499] on div "+Show all" at bounding box center [719, 501] width 143 height 9
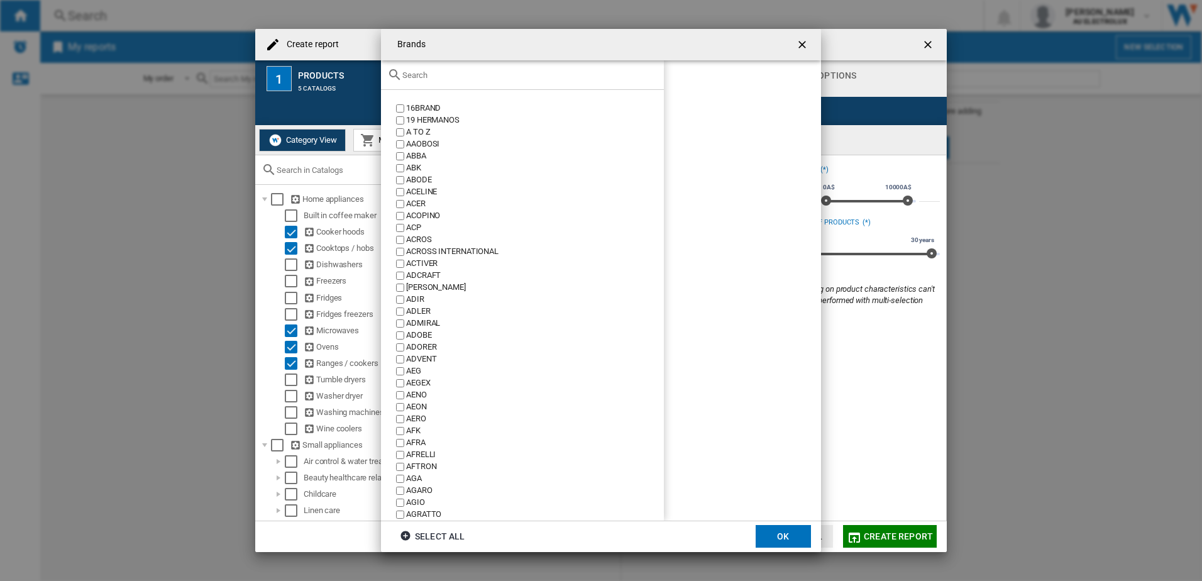
click at [446, 75] on input "{{::title}} OK ..." at bounding box center [529, 74] width 255 height 9
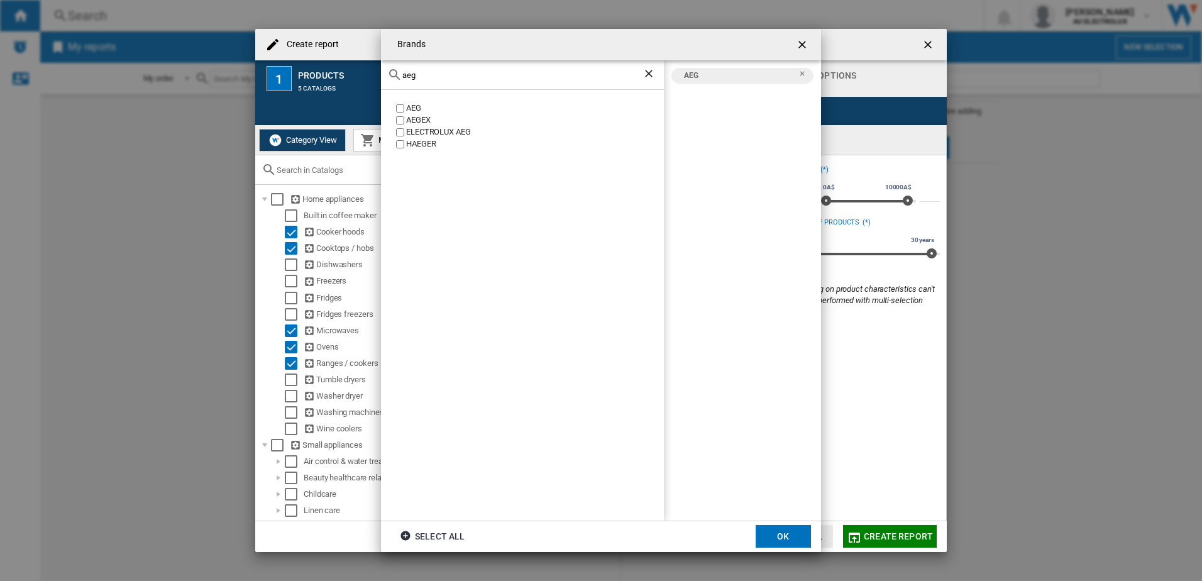
drag, startPoint x: 416, startPoint y: 75, endPoint x: 290, endPoint y: 73, distance: 126.4
click at [290, 73] on div "Brands aeg AEG AEGEX ELECTROLUX AEG [PERSON_NAME] AEG Select all OK" at bounding box center [601, 290] width 1202 height 581
click at [396, 109] on label "BEKO" at bounding box center [529, 108] width 270 height 12
drag, startPoint x: 345, startPoint y: 62, endPoint x: 274, endPoint y: 55, distance: 71.4
click at [286, 58] on div "Brands beko BEKO [GEOGRAPHIC_DATA] AEG BEKO Select all OK" at bounding box center [601, 290] width 1202 height 581
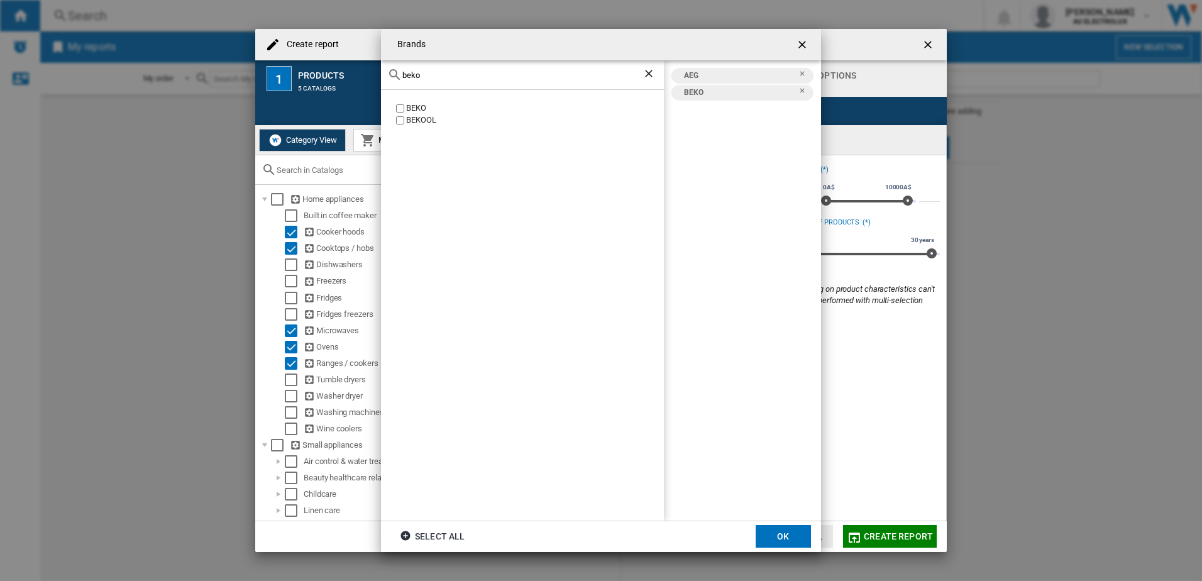
drag, startPoint x: 423, startPoint y: 75, endPoint x: 241, endPoint y: 73, distance: 181.1
click at [241, 73] on div "Brands beko BEKO [GEOGRAPHIC_DATA] AEG BEKO Select all OK" at bounding box center [601, 290] width 1202 height 581
drag, startPoint x: 462, startPoint y: 77, endPoint x: 263, endPoint y: 69, distance: 198.9
click at [263, 69] on div "Brands bosch BOSCH AEG BEKO BOSCH Select all OK" at bounding box center [601, 290] width 1202 height 581
drag, startPoint x: 464, startPoint y: 72, endPoint x: 257, endPoint y: 59, distance: 207.3
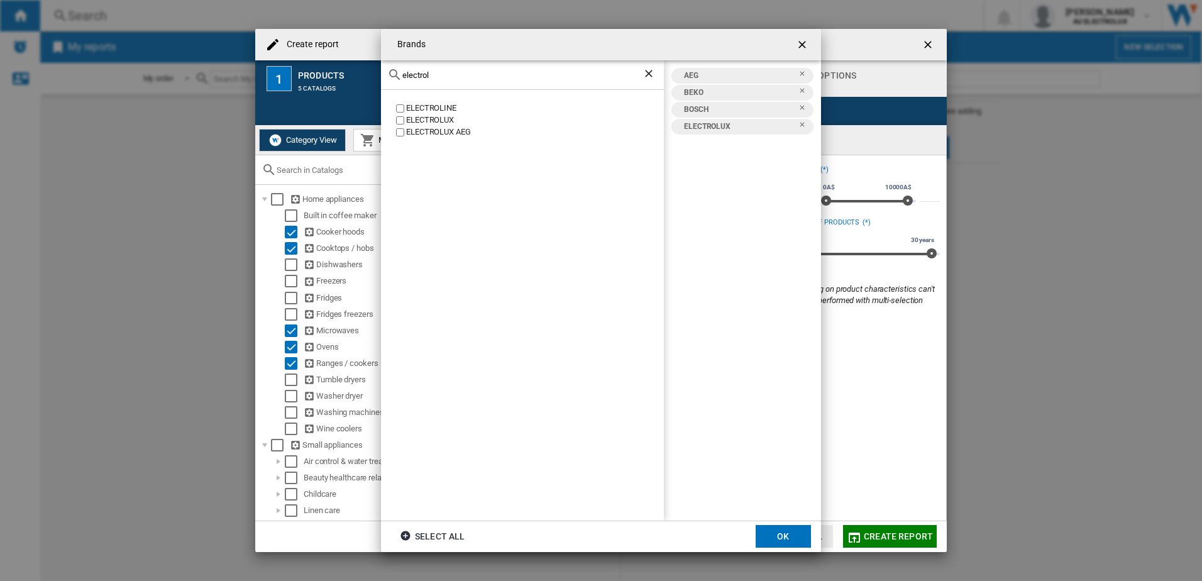
click at [258, 59] on div "Brands electrol ELECTROLINE ELECTROLUX ELECTROLUX AEG AEG BEKO BOSCH ELECTROLUX…" at bounding box center [601, 290] width 1202 height 581
drag, startPoint x: 332, startPoint y: 74, endPoint x: 304, endPoint y: 62, distance: 30.7
click at [305, 64] on div "Brands euromaid EUROMAID AEG BEKO BOSCH ELECTROLUX EUROMAID Select all OK" at bounding box center [601, 290] width 1202 height 581
drag, startPoint x: 445, startPoint y: 69, endPoint x: 251, endPoint y: 83, distance: 194.8
click at [255, 84] on div "Brands [PERSON_NAME] [PERSON_NAME] AND PAYKEL AEG BEKO BOSCH ELECTROLUX EUROMAI…" at bounding box center [601, 290] width 1202 height 581
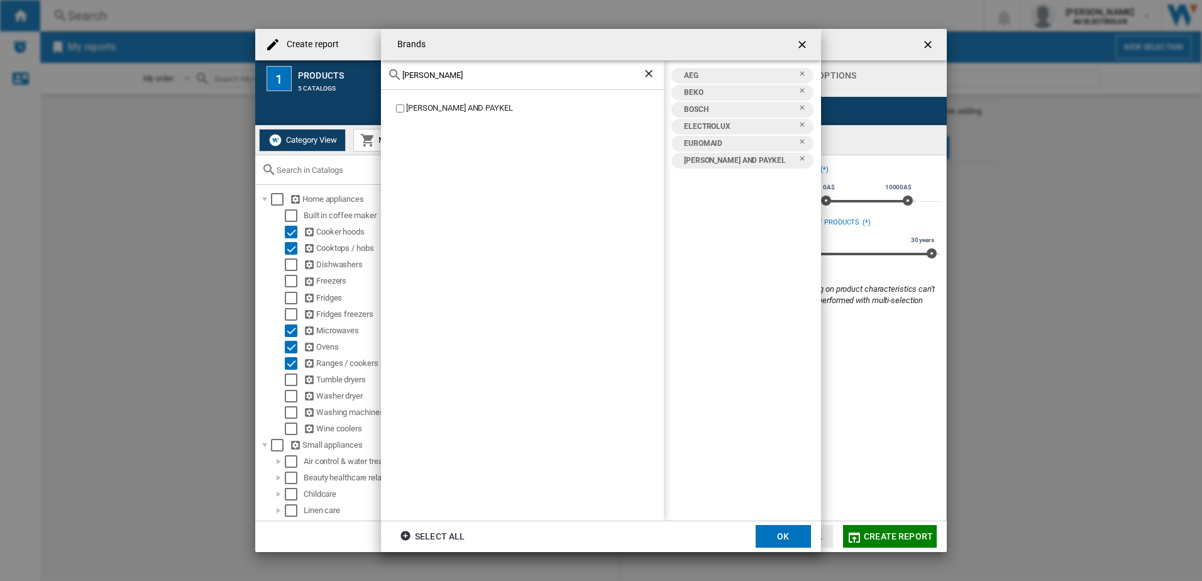
drag, startPoint x: 443, startPoint y: 75, endPoint x: 262, endPoint y: 78, distance: 181.7
click at [262, 77] on div "Brands [PERSON_NAME] [PERSON_NAME] AND PAYKEL AEG BEKO BOSCH ELECTROLUX EUROMAI…" at bounding box center [601, 290] width 1202 height 581
click at [412, 105] on div "HAIER" at bounding box center [535, 108] width 258 height 12
drag, startPoint x: 446, startPoint y: 74, endPoint x: 253, endPoint y: 71, distance: 192.4
click at [253, 71] on div "Brands haier HAIER AEG BEKO BOSCH ELECTROLUX EUROMAID [PERSON_NAME] AND PAYKEL …" at bounding box center [601, 290] width 1202 height 581
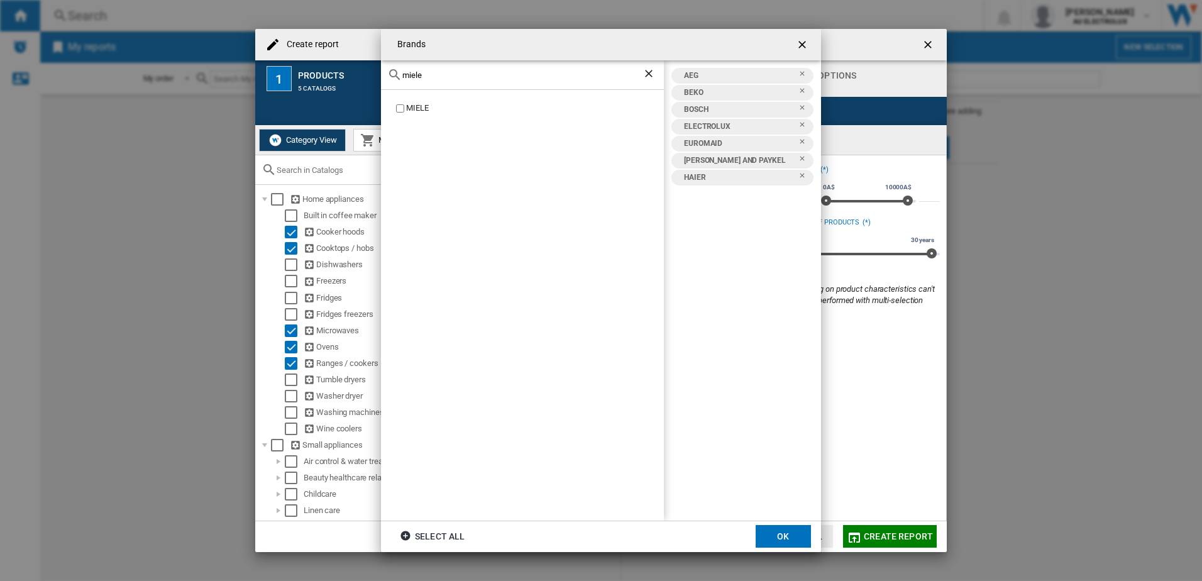
click at [394, 105] on label "MIELE" at bounding box center [529, 108] width 270 height 12
drag, startPoint x: 441, startPoint y: 79, endPoint x: 243, endPoint y: 70, distance: 197.6
click at [246, 71] on div "Brands miele [GEOGRAPHIC_DATA] AEG BEKO BOSCH ELECTROLUX EUROMAID [PERSON_NAME]…" at bounding box center [601, 290] width 1202 height 581
drag, startPoint x: 415, startPoint y: 80, endPoint x: 268, endPoint y: 82, distance: 146.5
click at [300, 80] on div "Brands miele [GEOGRAPHIC_DATA] AEG BEKO BOSCH ELECTROLUX EUROMAID [PERSON_NAME]…" at bounding box center [601, 290] width 1202 height 581
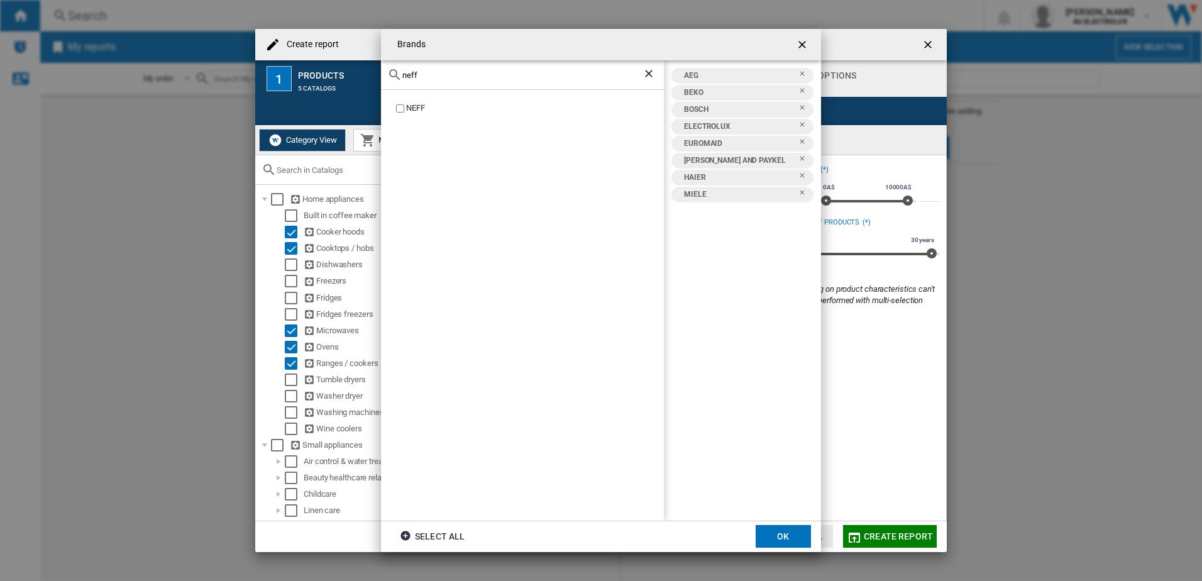
click at [405, 108] on label "NEFF" at bounding box center [529, 108] width 270 height 12
drag, startPoint x: 446, startPoint y: 80, endPoint x: 291, endPoint y: 78, distance: 155.3
click at [292, 78] on div "Brands [PERSON_NAME] [PERSON_NAME] AEG BEKO BOSCH ELECTROLUX EUROMAID [PERSON_N…" at bounding box center [601, 290] width 1202 height 581
drag, startPoint x: 414, startPoint y: 69, endPoint x: 255, endPoint y: 97, distance: 161.0
click at [260, 97] on div "Brands [PERSON_NAME] [PERSON_NAME] AEG BEKO BOSCH ELECTROLUX EUROMAID [PERSON_N…" at bounding box center [601, 290] width 1202 height 581
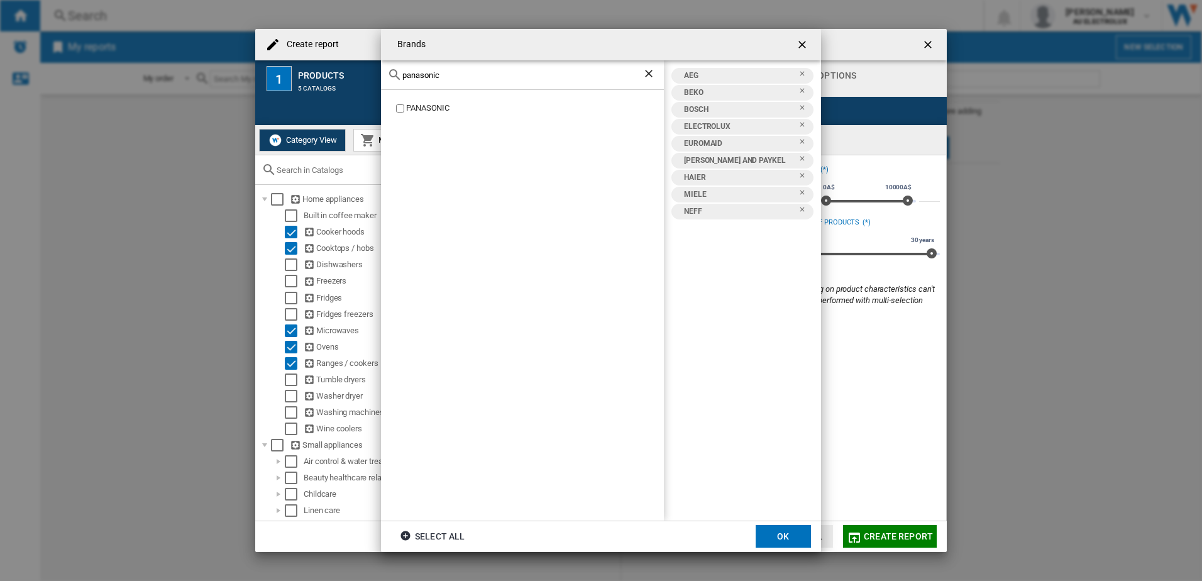
click at [407, 111] on div "PANASONIC" at bounding box center [535, 108] width 258 height 12
drag, startPoint x: 458, startPoint y: 75, endPoint x: 218, endPoint y: 66, distance: 239.7
click at [218, 66] on div "Brands panasonic PANASONIC AEG BEKO BOSCH ELECTROLUX EUROMAID [PERSON_NAME] AND…" at bounding box center [601, 290] width 1202 height 581
drag, startPoint x: 456, startPoint y: 75, endPoint x: 264, endPoint y: 80, distance: 191.8
click at [264, 80] on div "Brands samsung SAMSUNG AEG BEKO BOSCH ELECTROLUX EUROMAID [PERSON_NAME] AND PAY…" at bounding box center [601, 290] width 1202 height 581
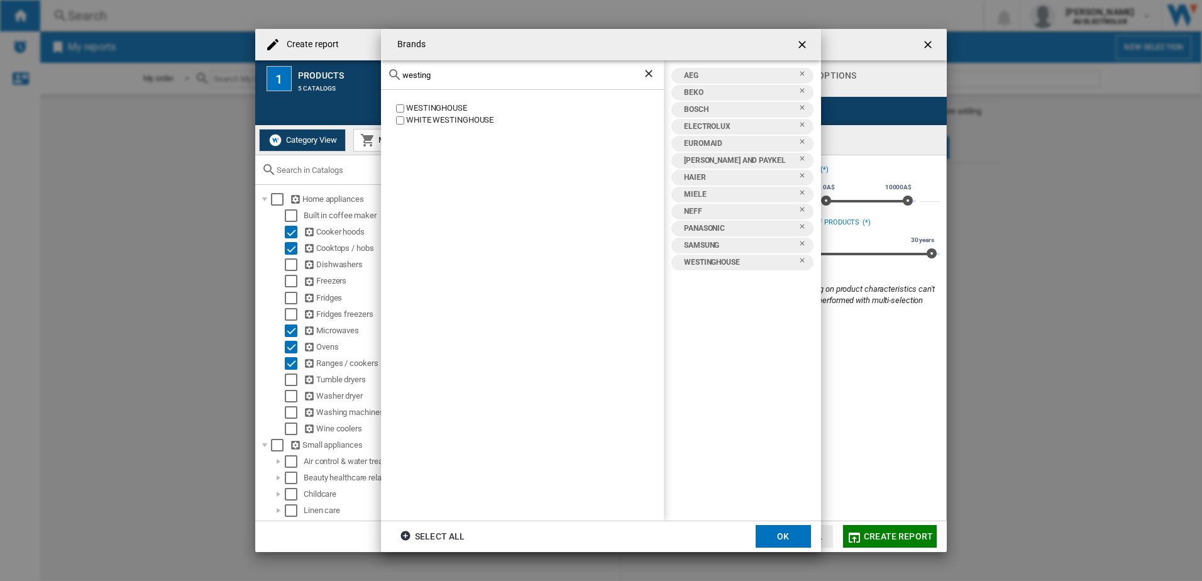
drag, startPoint x: 470, startPoint y: 74, endPoint x: 205, endPoint y: 85, distance: 265.0
click at [205, 85] on div "Brands westing [GEOGRAPHIC_DATA] [GEOGRAPHIC_DATA] AEG BEKO BOSCH ELECTROLUX EU…" at bounding box center [601, 290] width 1202 height 581
drag, startPoint x: 442, startPoint y: 74, endPoint x: 305, endPoint y: 67, distance: 137.2
click at [305, 67] on div "Brands whirlpo WHIRLPOOL AEG BEKO BOSCH ELECTROLUX EUROMAID [PERSON_NAME] AND P…" at bounding box center [601, 290] width 1202 height 581
drag, startPoint x: 452, startPoint y: 76, endPoint x: 297, endPoint y: 83, distance: 155.5
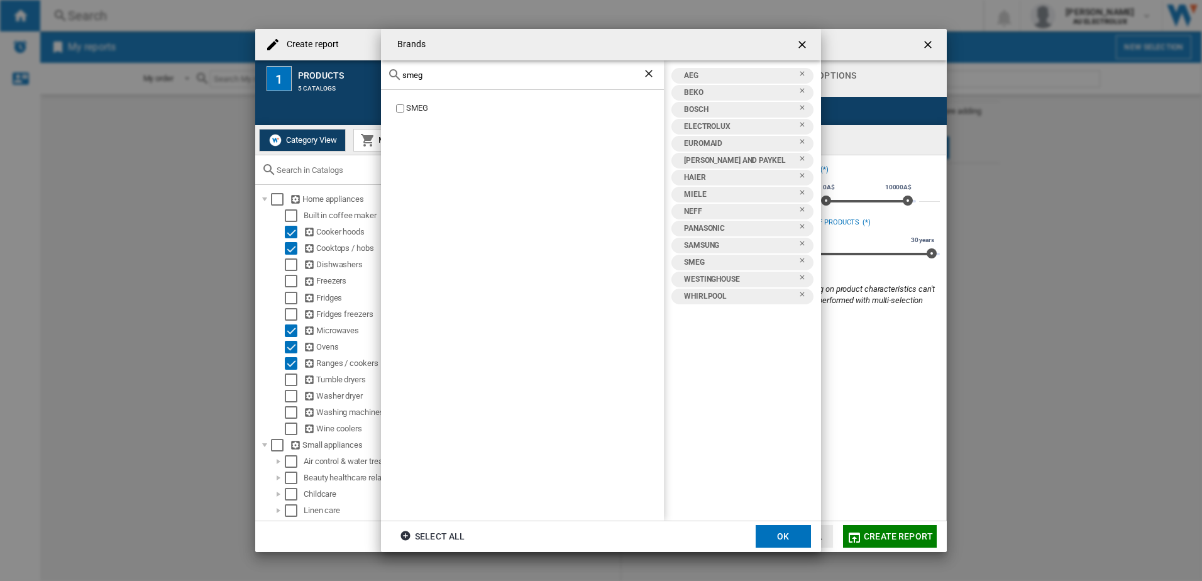
click at [297, 83] on div "Brands smeg SMEG AEG BEKO BOSCH ELECTROLUX EUROMAID [PERSON_NAME] AND PAYKEL HA…" at bounding box center [601, 290] width 1202 height 581
drag, startPoint x: 444, startPoint y: 76, endPoint x: 306, endPoint y: 92, distance: 139.2
click at [307, 92] on div "Brands [PERSON_NAME] [GEOGRAPHIC_DATA] [PERSON_NAME] AEG BEKO [GEOGRAPHIC_DATA]…" at bounding box center [601, 290] width 1202 height 581
drag, startPoint x: 420, startPoint y: 76, endPoint x: 274, endPoint y: 56, distance: 147.9
click at [274, 56] on div "Brands robinhood ROBINHOOD AEG BEKO [GEOGRAPHIC_DATA] BOSCH ELECTROLUX EUROMAID…" at bounding box center [601, 290] width 1202 height 581
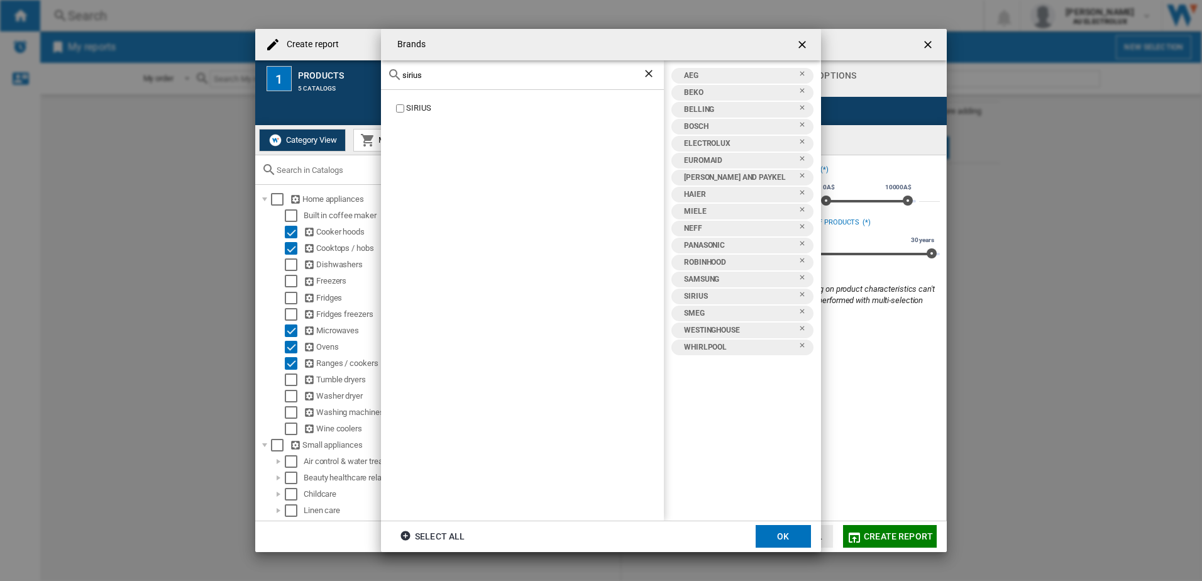
drag, startPoint x: 448, startPoint y: 77, endPoint x: 277, endPoint y: 73, distance: 171.1
click at [277, 73] on div "Brands sirius SIRIUS AEG BEKO [GEOGRAPHIC_DATA] BOSCH ELECTROLUX EUROMAID [PERS…" at bounding box center [601, 290] width 1202 height 581
drag, startPoint x: 460, startPoint y: 75, endPoint x: 292, endPoint y: 83, distance: 168.7
click at [304, 82] on div "Brands schweigen SCHWEIGEN AEG BEKO [GEOGRAPHIC_DATA] BOSCH ELECTROLUX EUROMAID…" at bounding box center [601, 290] width 1202 height 581
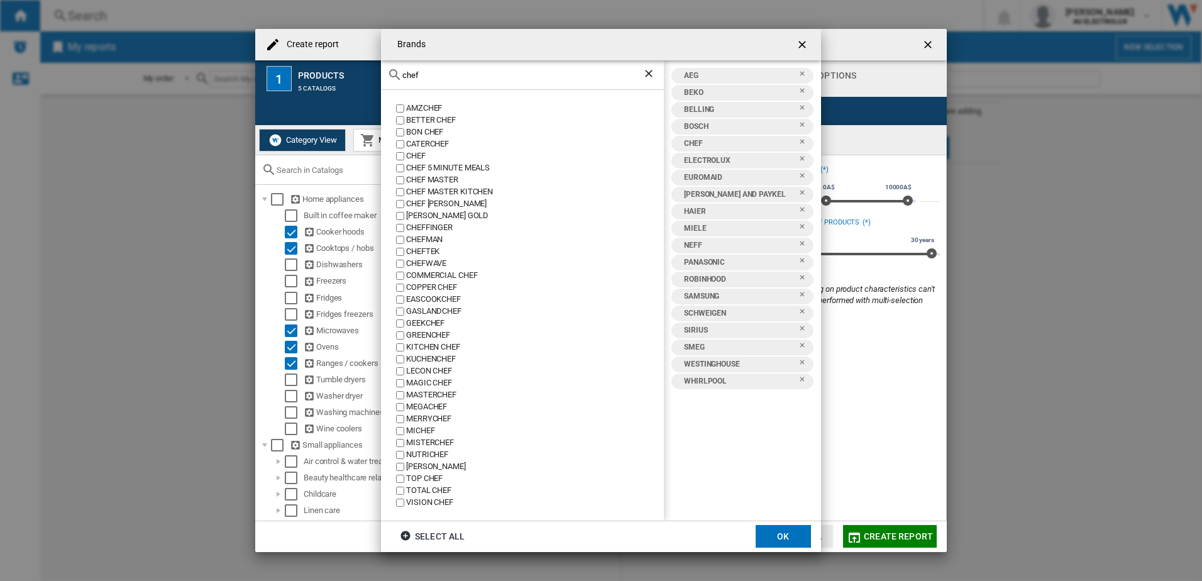
drag, startPoint x: 408, startPoint y: 79, endPoint x: 327, endPoint y: 76, distance: 81.2
click at [327, 76] on div "Brands chef AMZCHEF BETTER CHEF BON CHEF CATERCHEF CHEF CHEF 5 MINUTE MEALS CHE…" at bounding box center [601, 290] width 1202 height 581
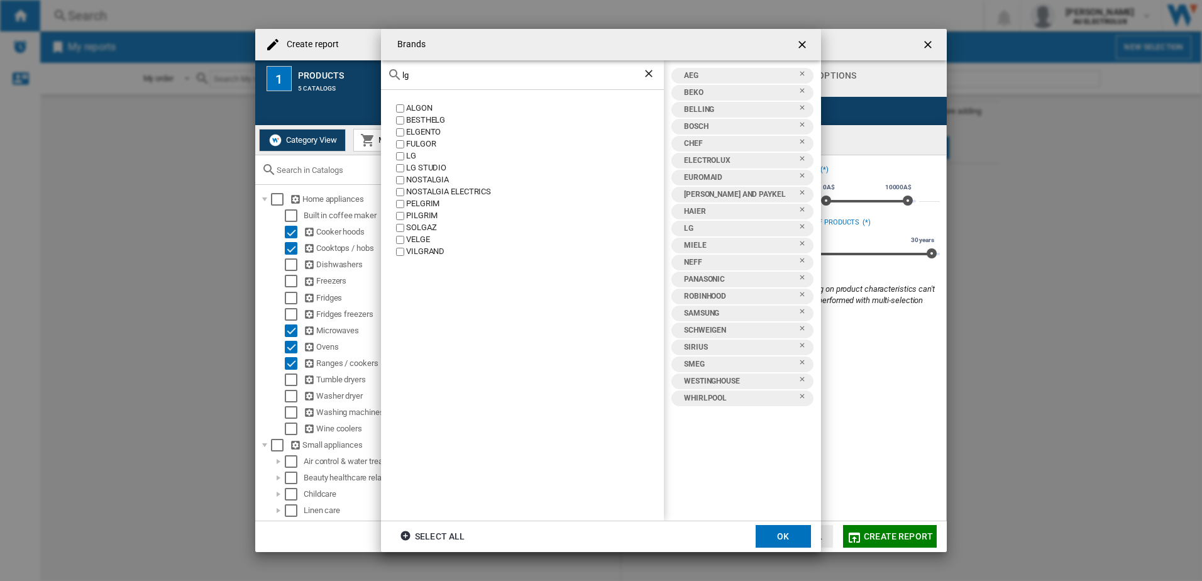
drag, startPoint x: 398, startPoint y: 76, endPoint x: 321, endPoint y: 66, distance: 77.4
click at [326, 66] on div "Brands lg ALGON BESTHELG ELGENTO [GEOGRAPHIC_DATA] LG LG STUDIO NOSTALGIA NOSTA…" at bounding box center [601, 290] width 1202 height 581
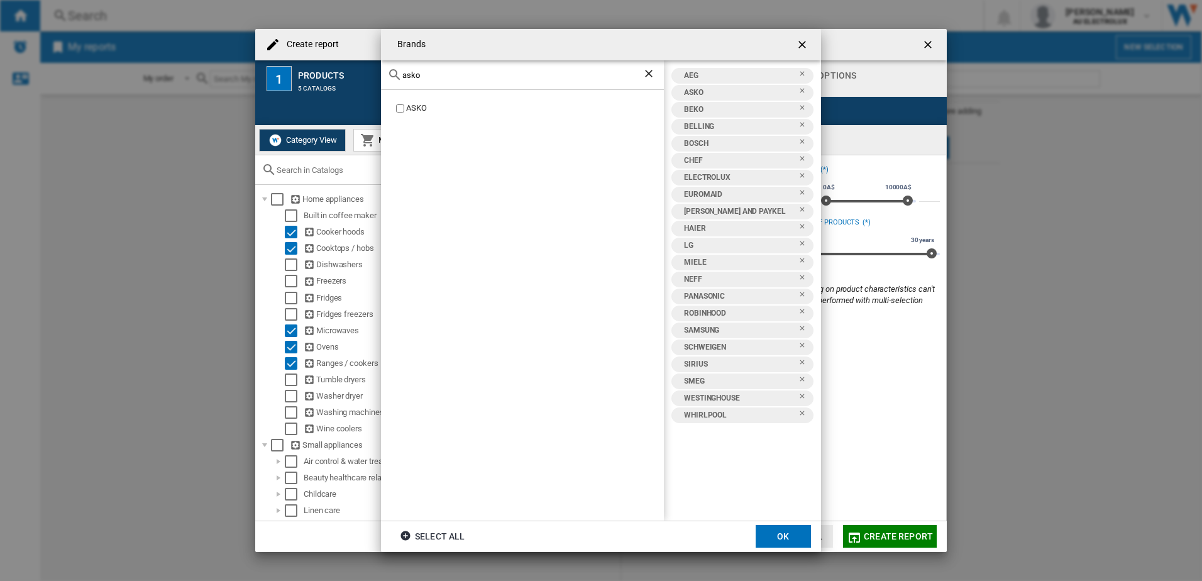
drag, startPoint x: 434, startPoint y: 79, endPoint x: 309, endPoint y: 75, distance: 125.2
click at [309, 75] on div "Brands asko ASKO AEG ASKO BEKO [GEOGRAPHIC_DATA] BOSCH CHEF ELECTROLUX EUROMAID…" at bounding box center [601, 290] width 1202 height 581
drag, startPoint x: 453, startPoint y: 79, endPoint x: 301, endPoint y: 76, distance: 152.8
click at [301, 76] on div "Brands falcon FALCON AEG ASKO BEKO [GEOGRAPHIC_DATA] BOSCH CHEF ELECTROLUX EURO…" at bounding box center [601, 290] width 1202 height 581
drag, startPoint x: 452, startPoint y: 74, endPoint x: 263, endPoint y: 80, distance: 189.4
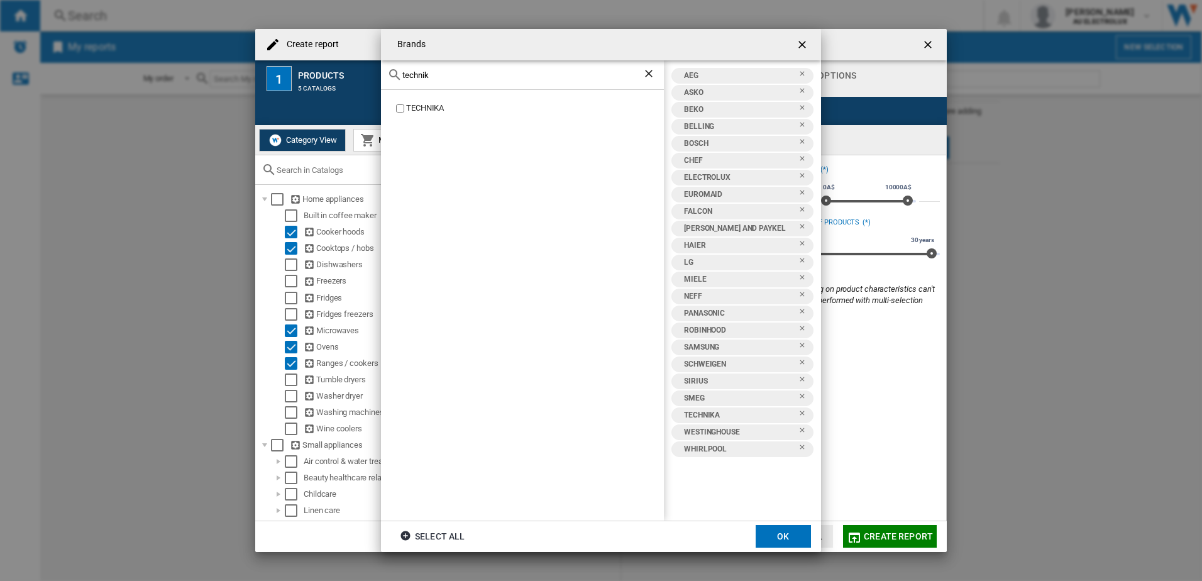
click at [263, 80] on div "Brands technik TECHNIKA AEG ASKO BEKO [GEOGRAPHIC_DATA] BOSCH CHEF ELECTROLUX E…" at bounding box center [601, 290] width 1202 height 581
type input "omega"
click at [783, 531] on button "OK" at bounding box center [783, 536] width 55 height 23
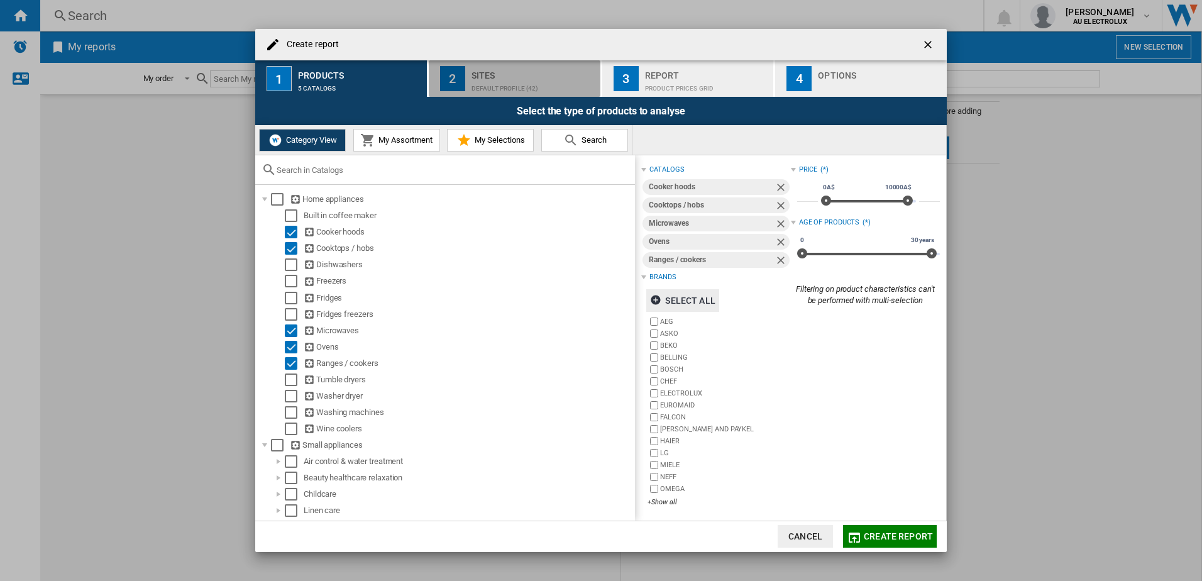
click at [474, 86] on div "Default profile (42)" at bounding box center [534, 85] width 124 height 13
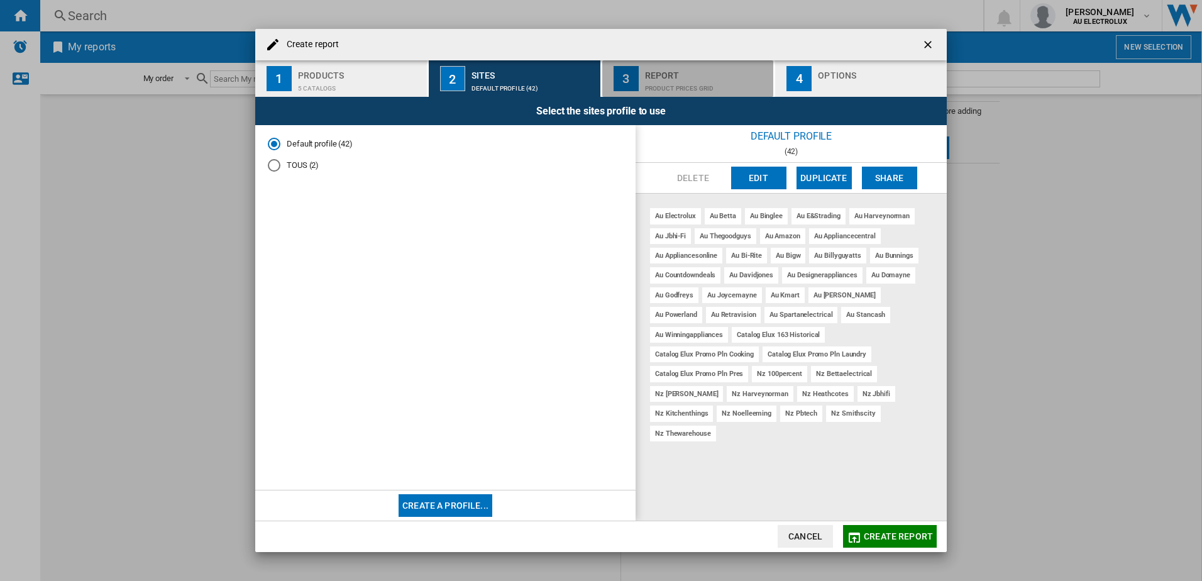
click at [677, 74] on div "Report" at bounding box center [707, 71] width 124 height 13
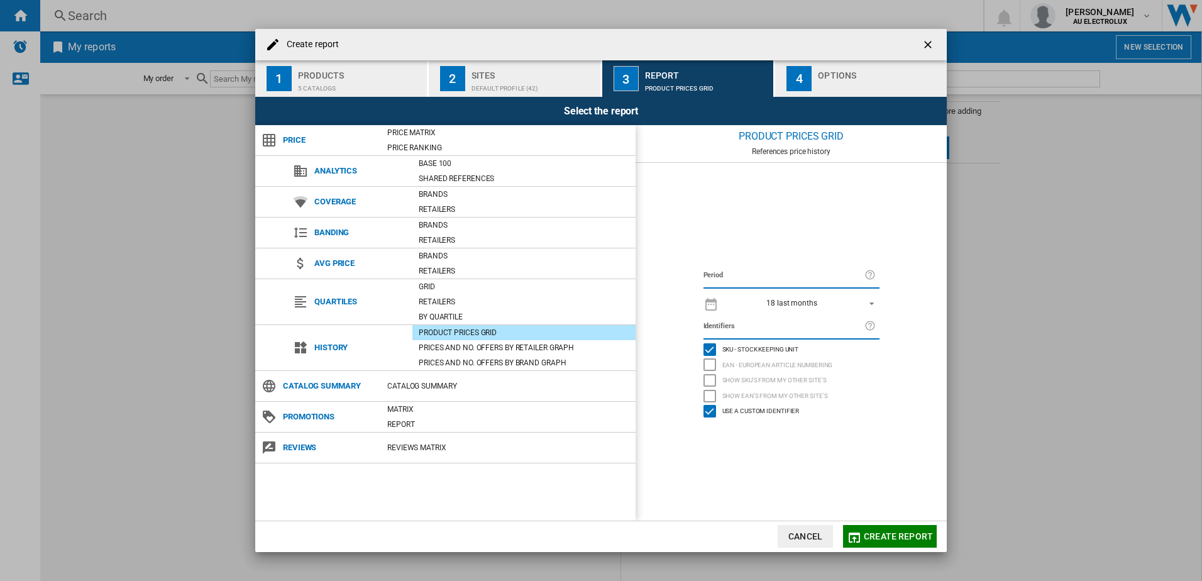
click at [840, 84] on div "button" at bounding box center [880, 85] width 124 height 13
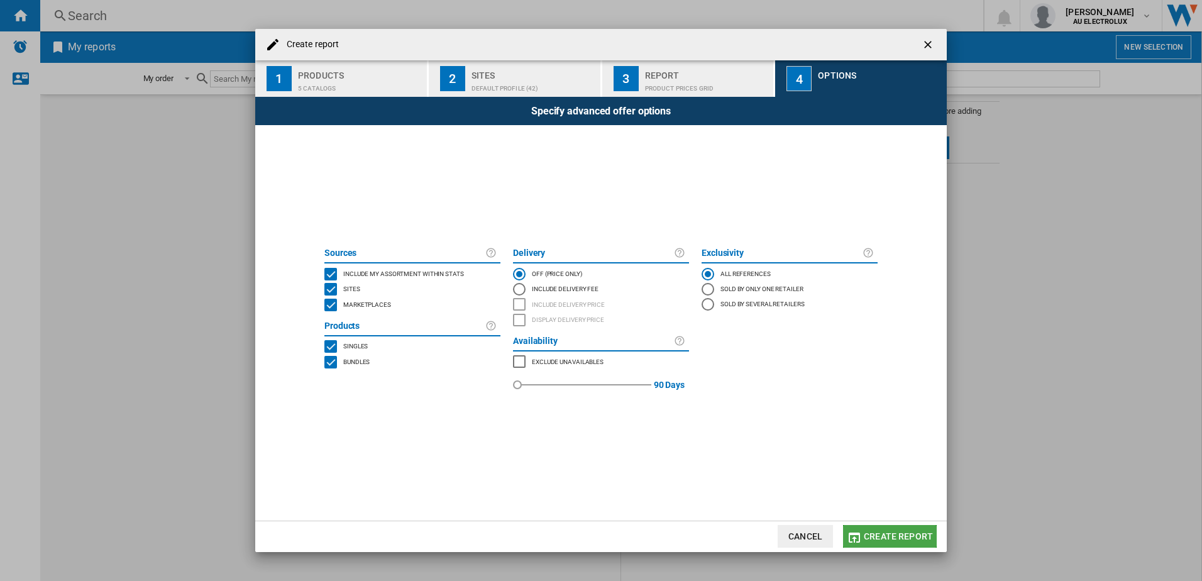
click at [880, 533] on span "Create report" at bounding box center [898, 536] width 69 height 10
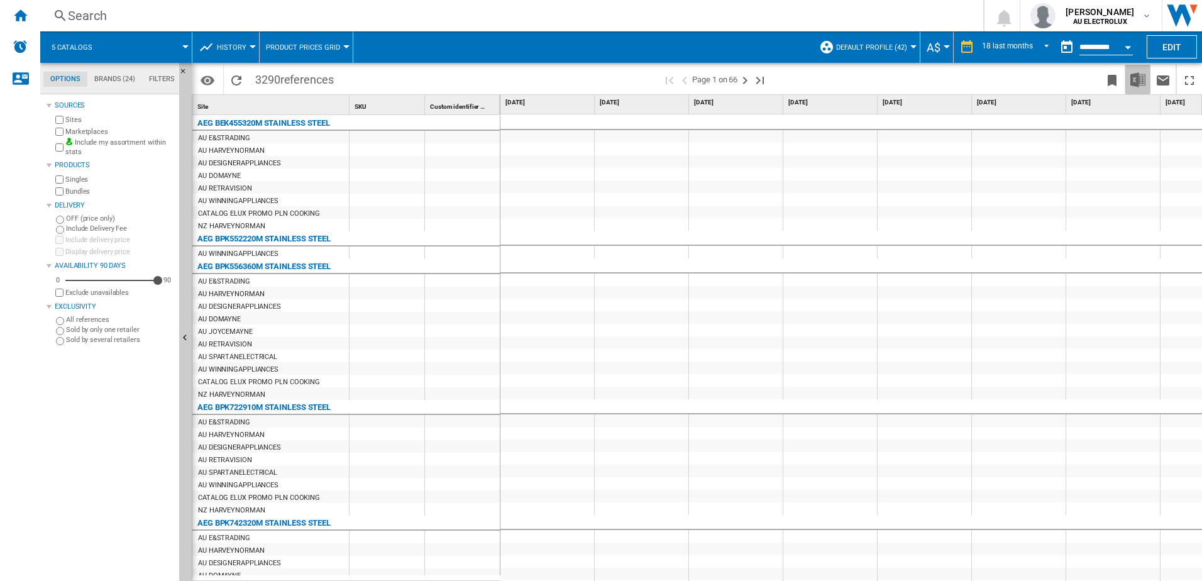
click at [1139, 82] on img "Download in Excel" at bounding box center [1138, 79] width 15 height 15
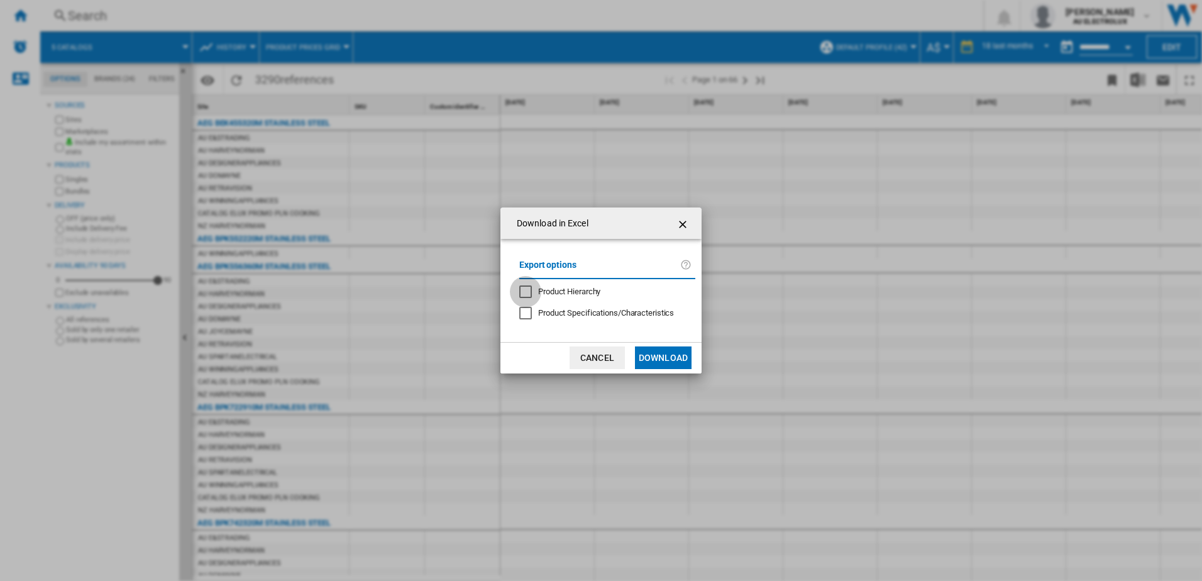
click at [521, 295] on div "Product Hierarchy" at bounding box center [525, 291] width 13 height 13
click at [667, 358] on button "Download" at bounding box center [663, 357] width 57 height 23
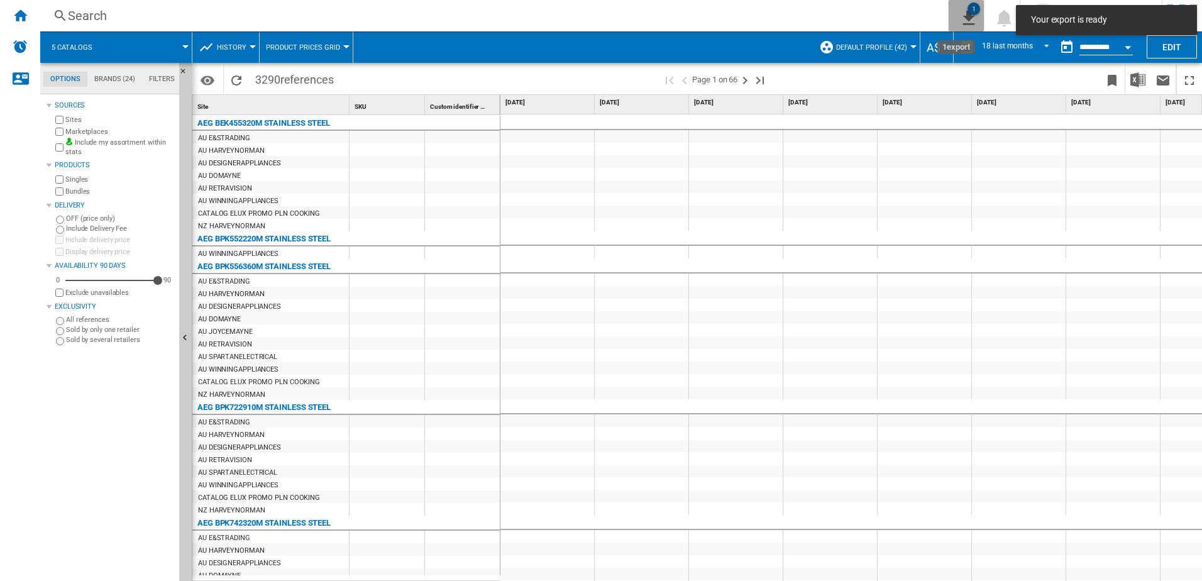
click at [959, 16] on ng-md-icon "1\a export" at bounding box center [966, 16] width 15 height 16
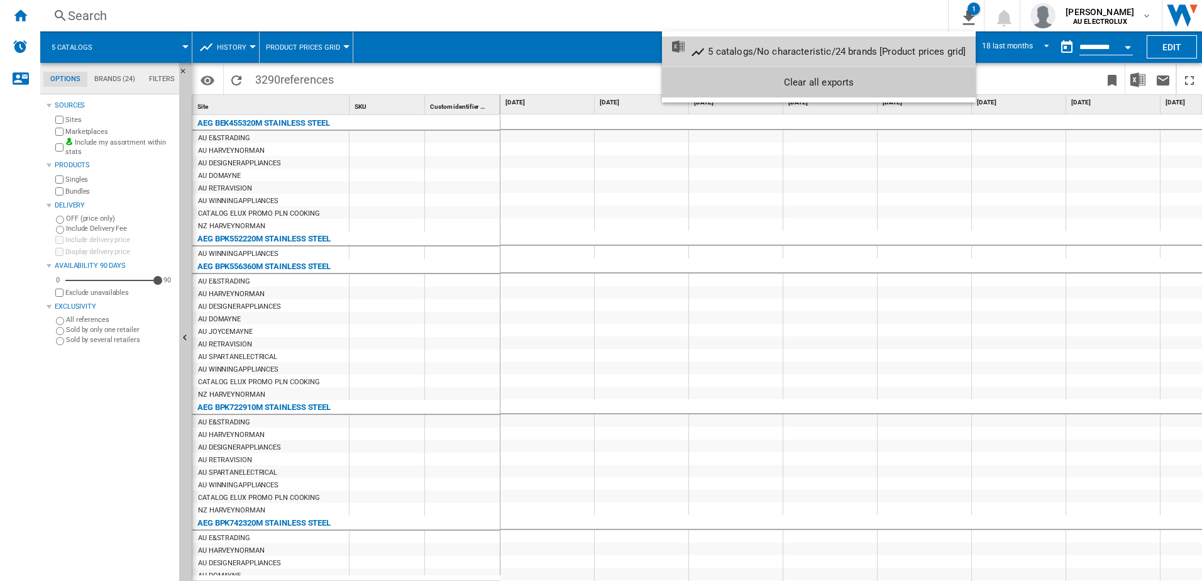
click at [771, 48] on div "5 catalogs/No characteristic/24 brands [Product prices grid]" at bounding box center [837, 51] width 258 height 11
